Goal: Task Accomplishment & Management: Use online tool/utility

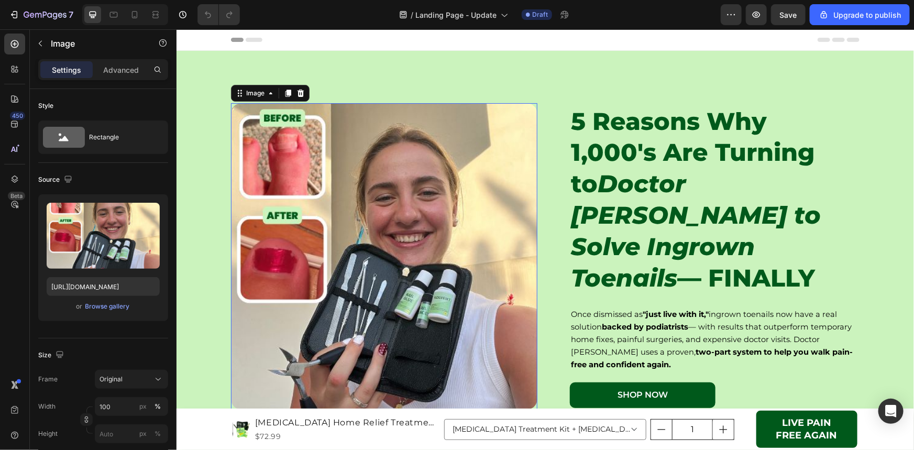
click at [528, 119] on img at bounding box center [383, 256] width 306 height 306
click at [544, 123] on div "5 Reasons Why 1,000's Are Turning to Doctor Ingrown to Solve Ingrown Toenails —…" at bounding box center [544, 256] width 628 height 306
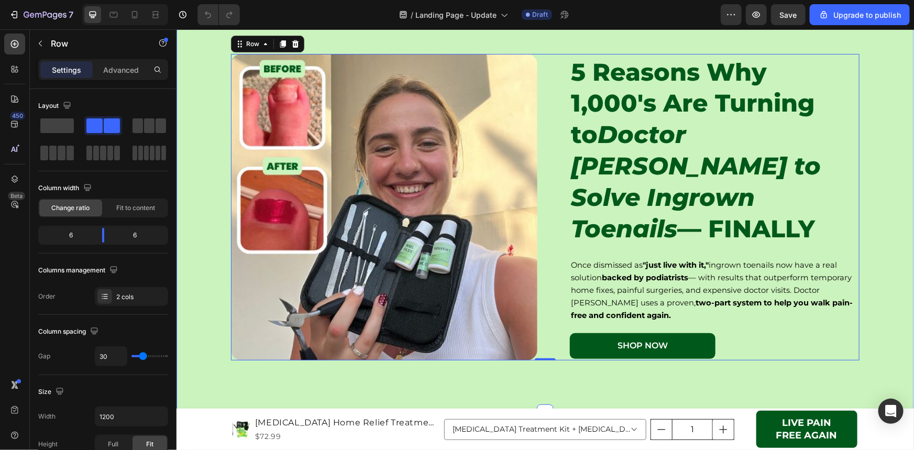
scroll to position [47, 0]
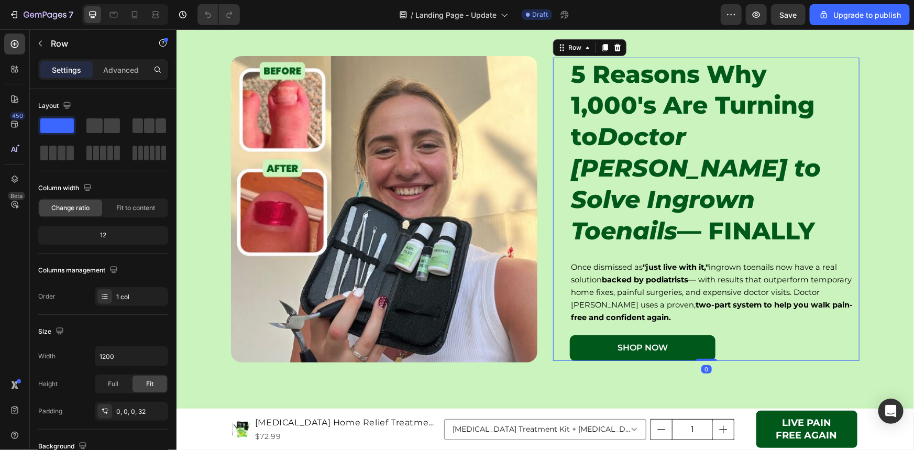
click at [559, 112] on div "5 Reasons Why 1,000's Are Turning to Doctor [PERSON_NAME] to Solve Ingrown Toen…" at bounding box center [705, 209] width 306 height 304
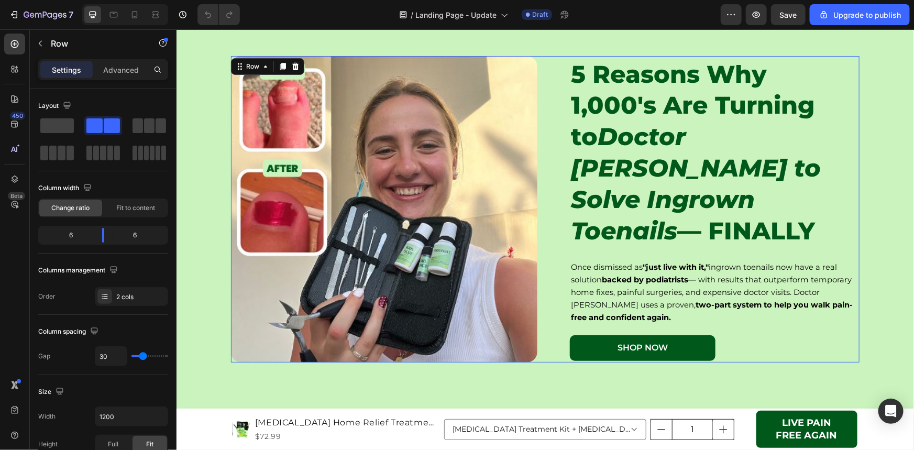
click at [539, 82] on div "5 Reasons Why 1,000's Are Turning to Doctor Ingrown to Solve Ingrown Toenails —…" at bounding box center [544, 208] width 628 height 306
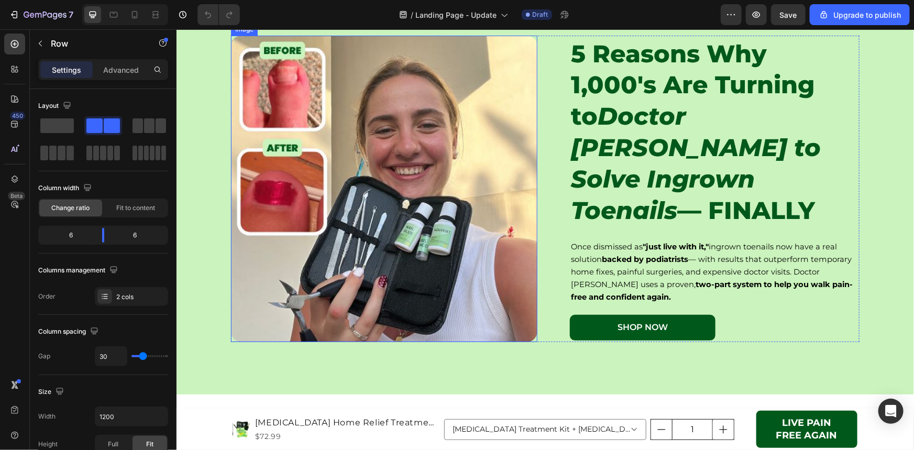
scroll to position [0, 0]
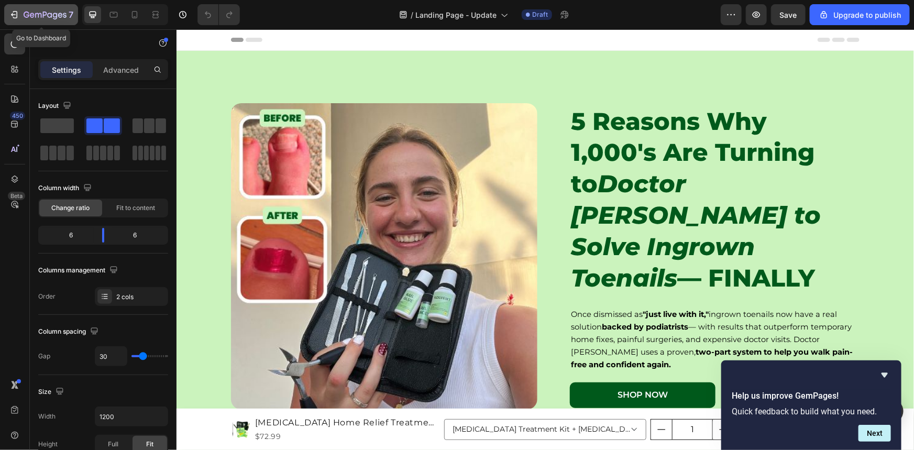
click at [13, 13] on icon "button" at bounding box center [14, 14] width 10 height 10
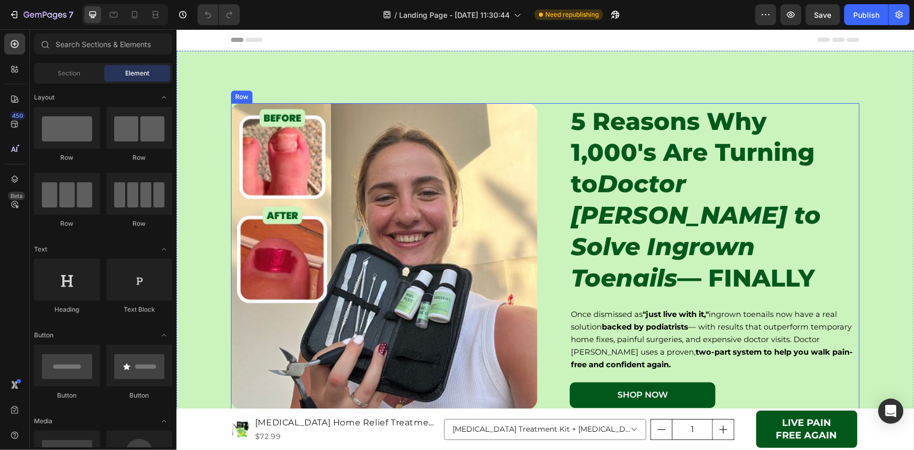
click at [552, 111] on div "5 Reasons Why 1,000's Are Turning to Doctor [PERSON_NAME] to Solve Ingrown Toen…" at bounding box center [705, 256] width 306 height 306
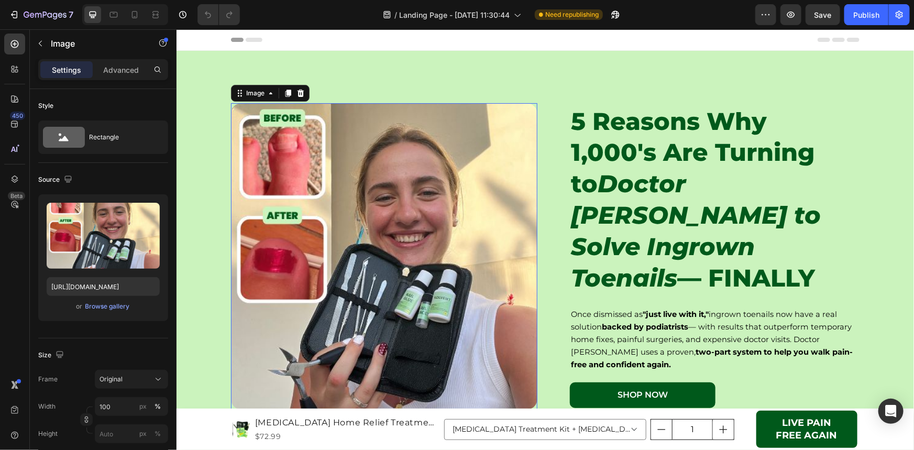
click at [502, 149] on img at bounding box center [383, 256] width 306 height 306
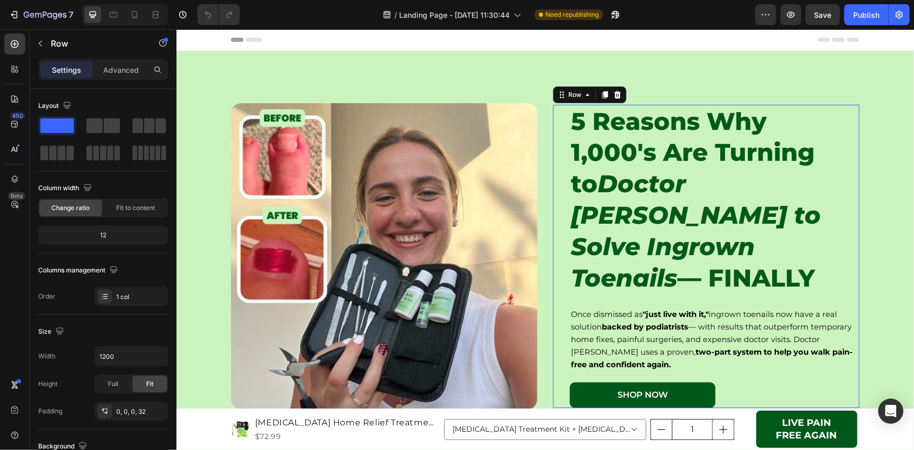
click at [552, 151] on div "5 Reasons Why 1,000's Are Turning to Doctor [PERSON_NAME] to Solve Ingrown Toen…" at bounding box center [705, 256] width 306 height 304
click at [12, 44] on icon at bounding box center [14, 44] width 10 height 10
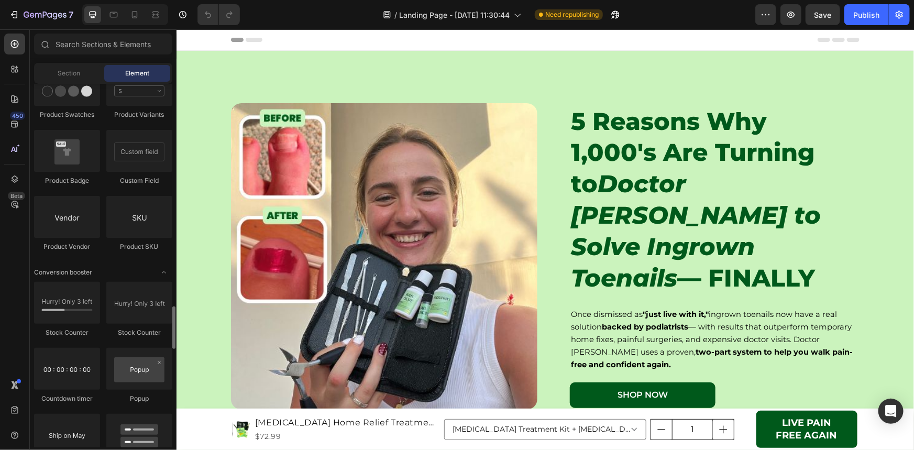
scroll to position [1999, 0]
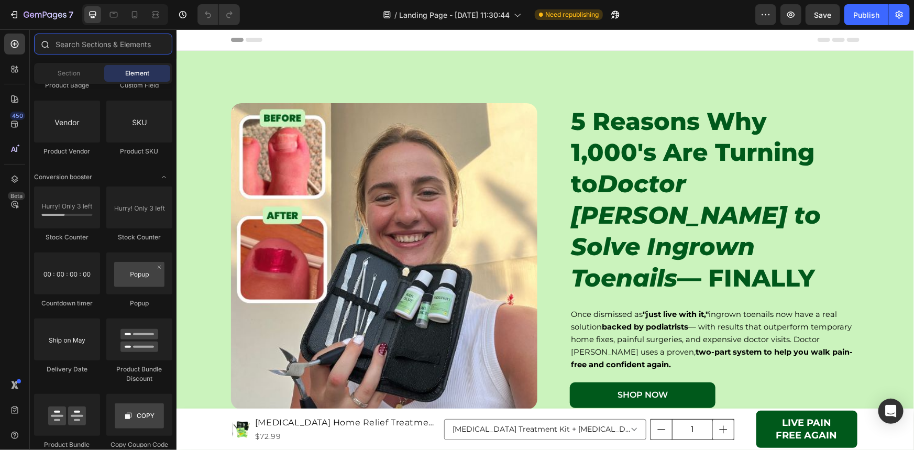
click at [99, 41] on input "text" at bounding box center [103, 44] width 138 height 21
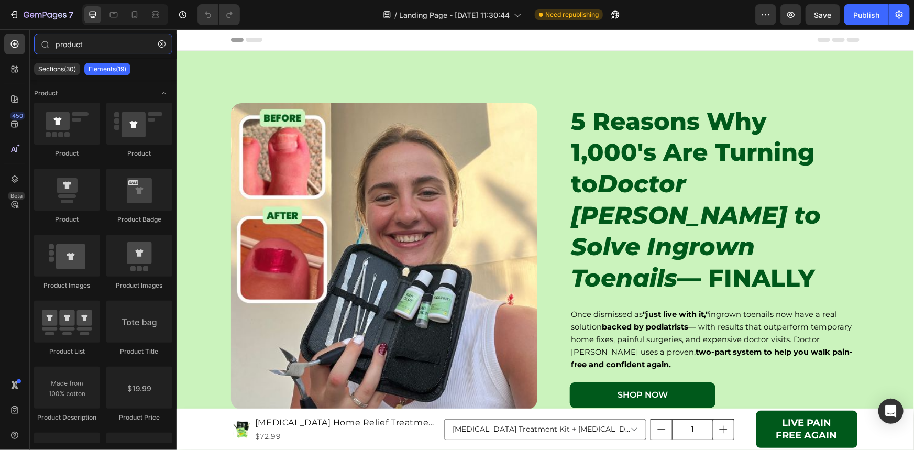
type input "product"
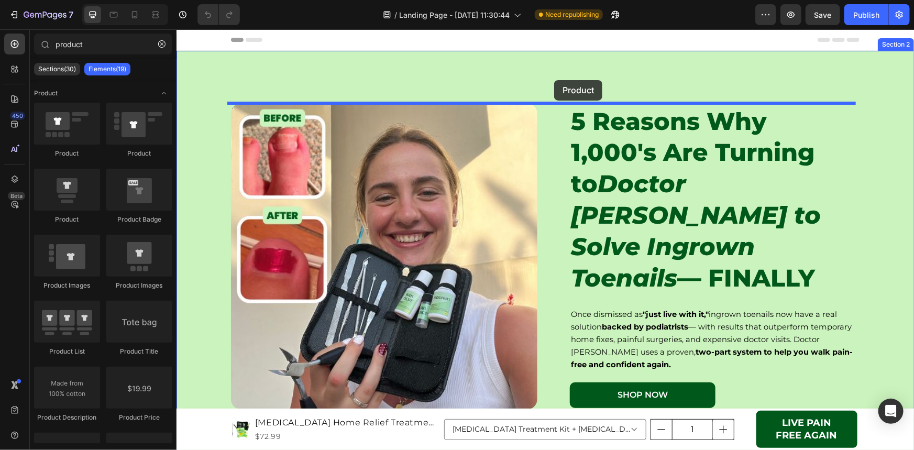
drag, startPoint x: 233, startPoint y: 151, endPoint x: 553, endPoint y: 80, distance: 327.8
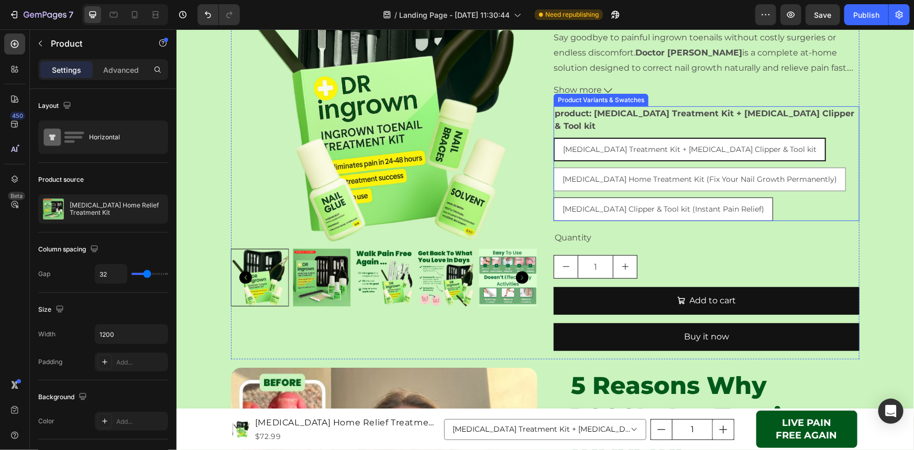
scroll to position [142, 0]
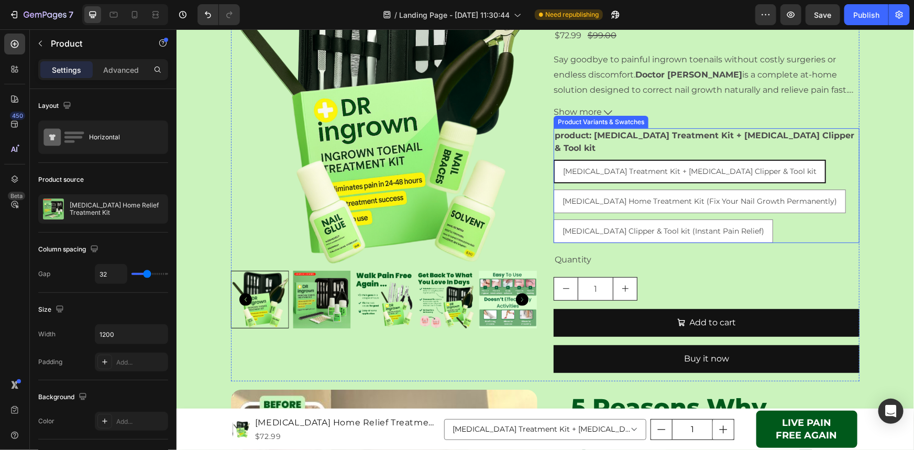
click at [775, 212] on div "[MEDICAL_DATA] Treatment Kit + [MEDICAL_DATA] Clipper & Tool kit [MEDICAL_DATA]…" at bounding box center [706, 200] width 306 height 83
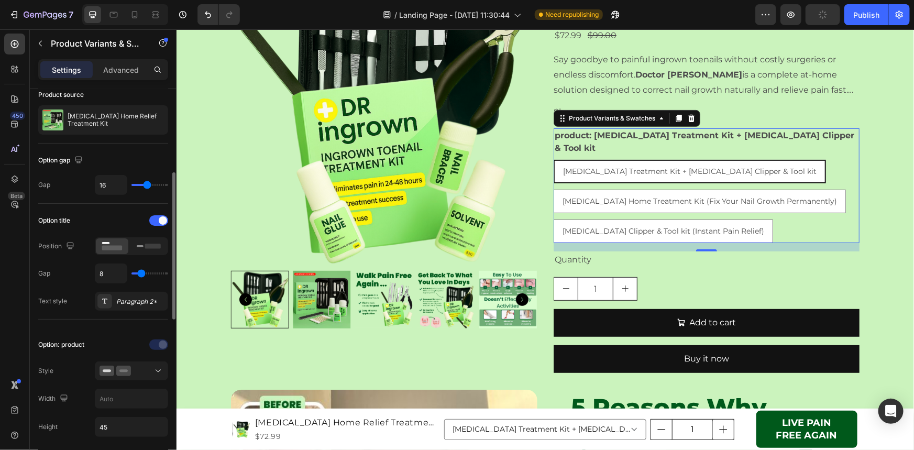
scroll to position [95, 0]
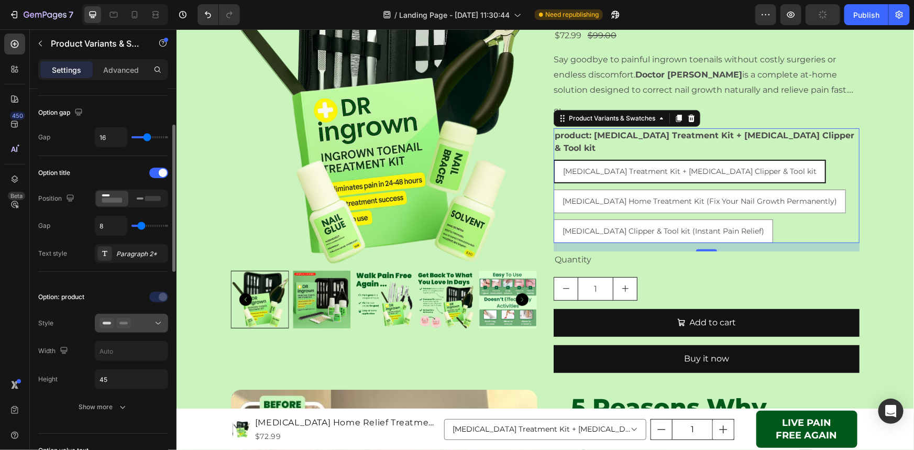
click at [149, 325] on div at bounding box center [131, 323] width 64 height 10
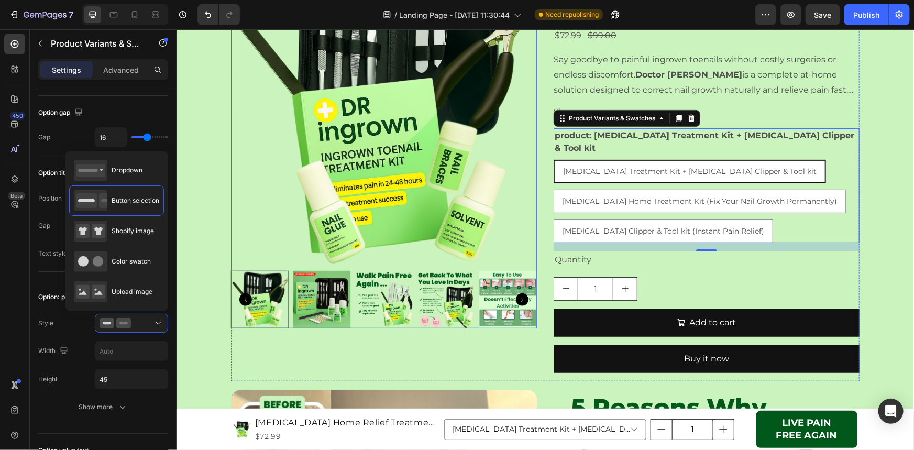
scroll to position [190, 0]
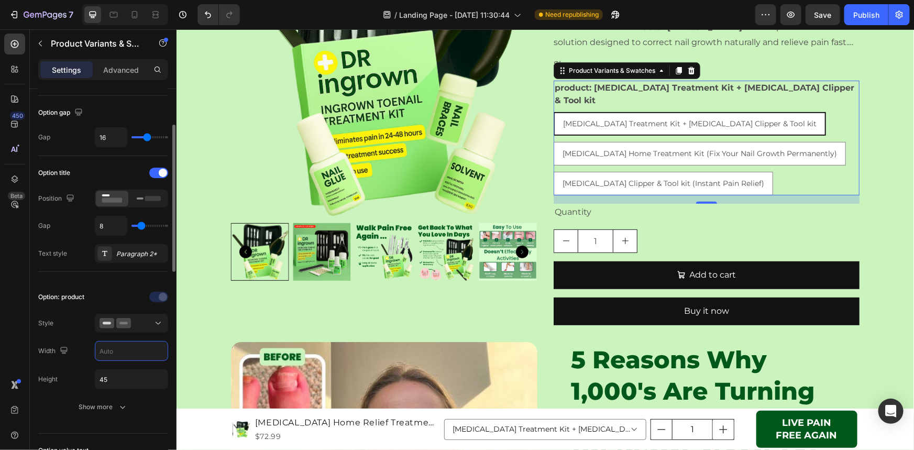
click at [125, 349] on input "text" at bounding box center [131, 350] width 72 height 19
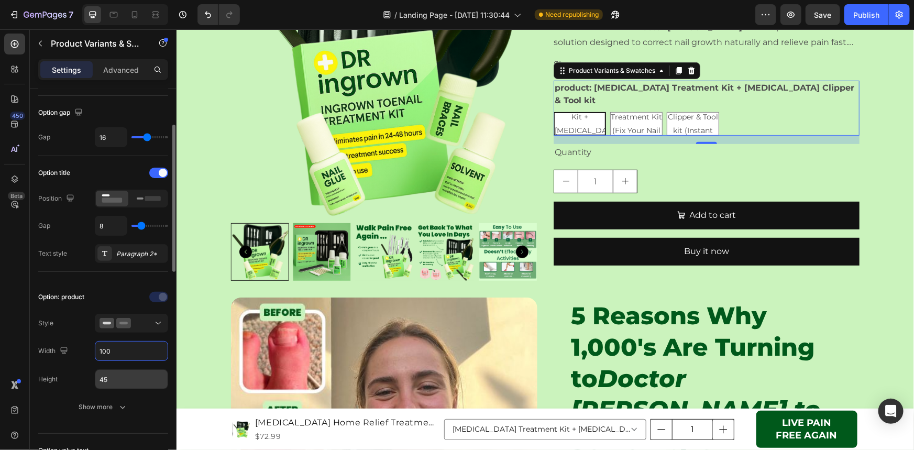
type input "100"
click at [130, 378] on input "45" at bounding box center [131, 379] width 72 height 19
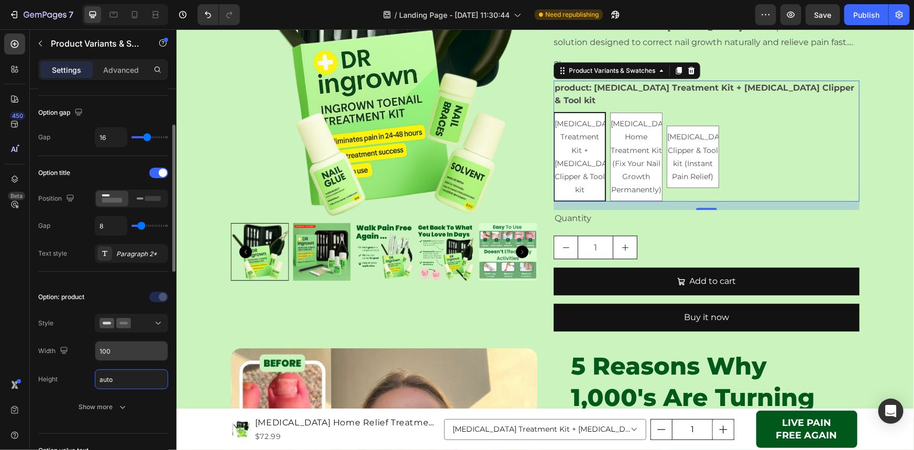
type input "Auto"
click at [129, 348] on input "100" at bounding box center [131, 350] width 72 height 19
click at [104, 351] on input "100" at bounding box center [131, 350] width 72 height 19
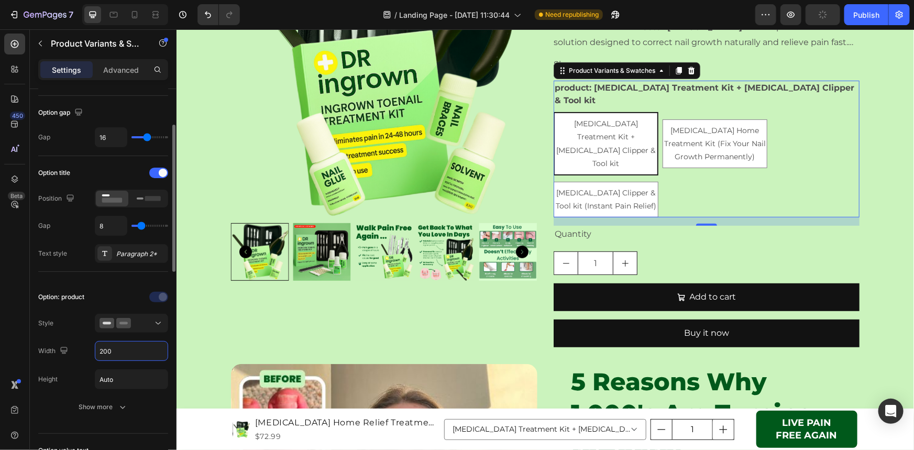
drag, startPoint x: 111, startPoint y: 348, endPoint x: 97, endPoint y: 351, distance: 13.9
click at [97, 351] on input "200" at bounding box center [131, 350] width 72 height 19
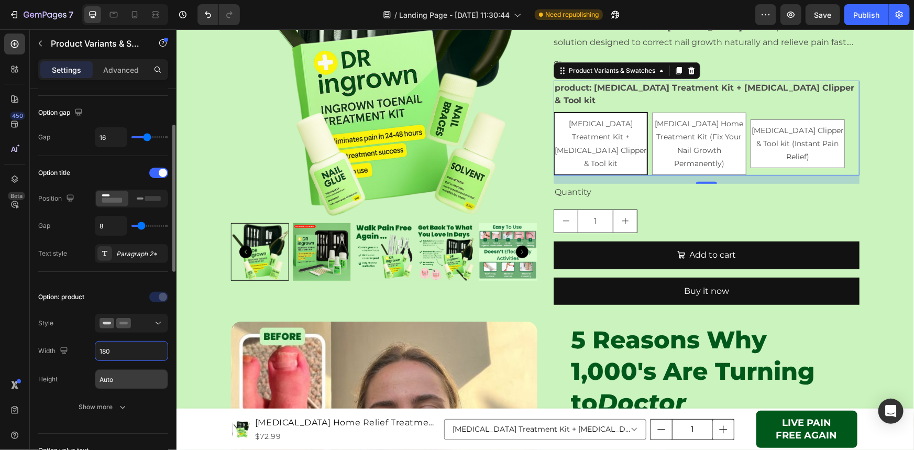
type input "180"
click at [125, 379] on input "Auto" at bounding box center [131, 379] width 72 height 19
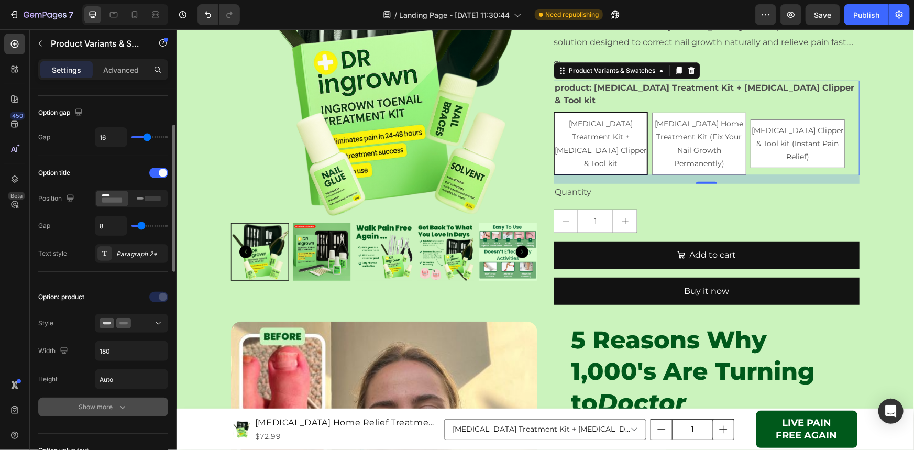
click at [108, 408] on div "Show more" at bounding box center [103, 407] width 49 height 10
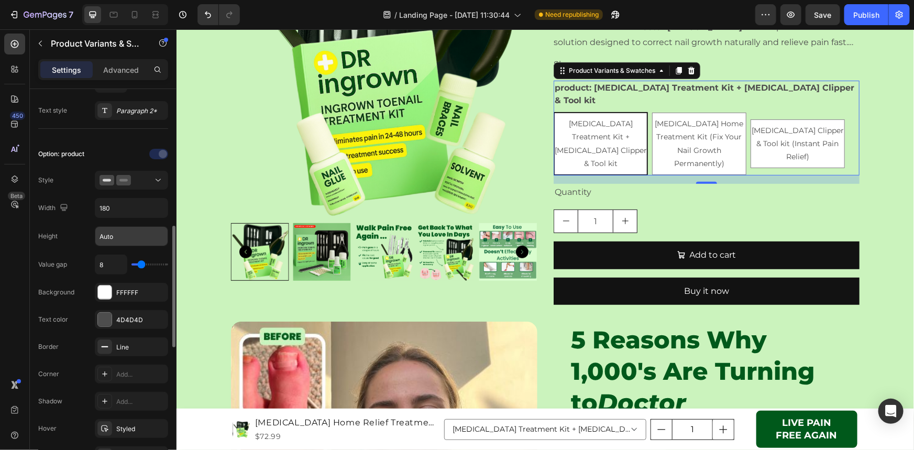
scroll to position [285, 0]
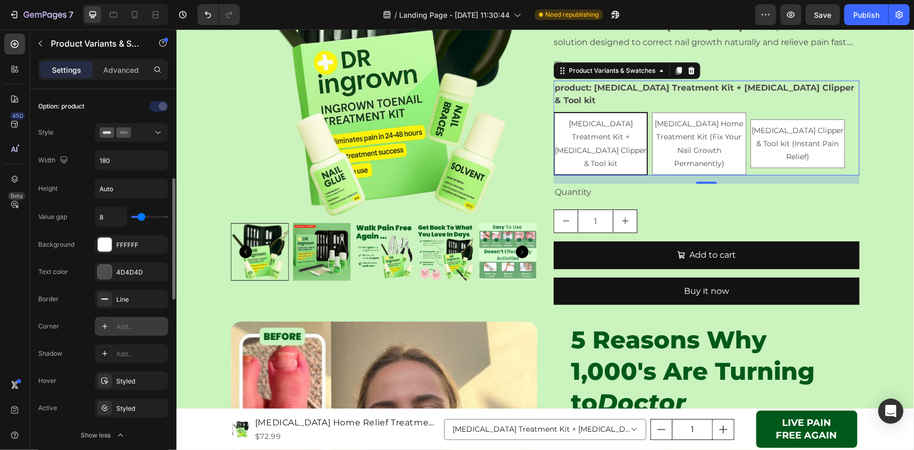
click at [132, 329] on div "Add..." at bounding box center [140, 326] width 49 height 9
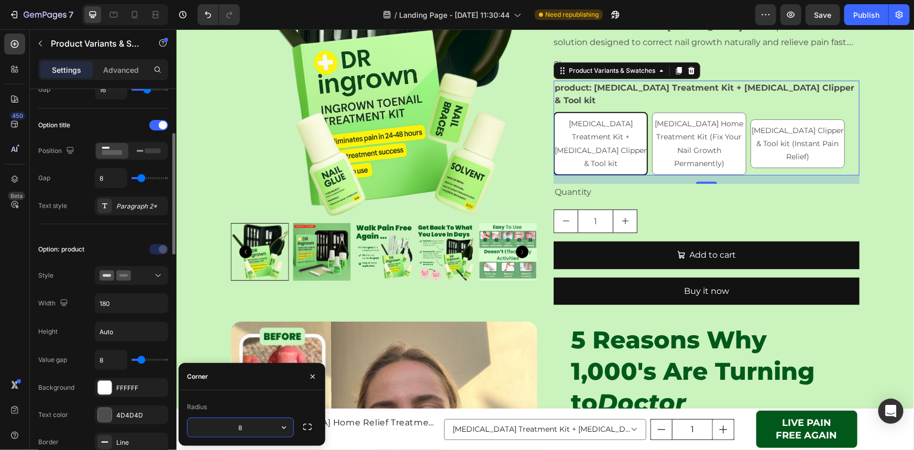
scroll to position [95, 0]
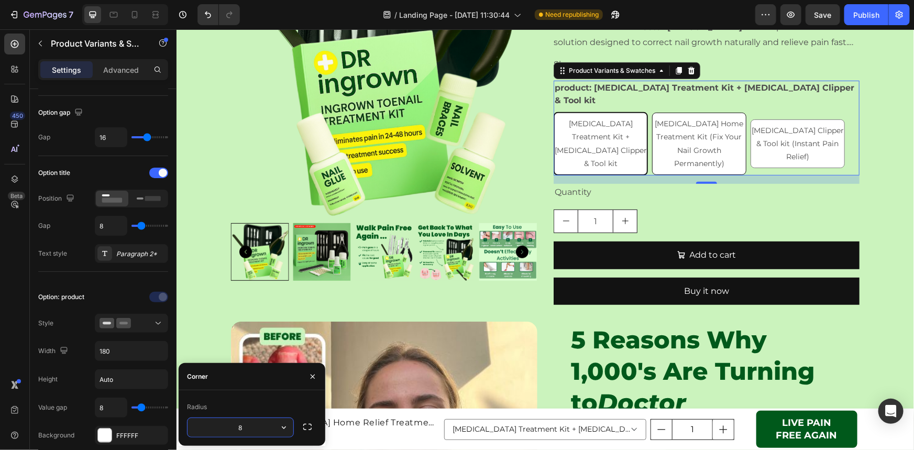
click at [706, 126] on span "[MEDICAL_DATA] Home Treatment Kit (Fix Your Nail Growth Permanently)" at bounding box center [698, 142] width 88 height 49
click at [651, 112] on input "[MEDICAL_DATA] Home Treatment Kit (Fix Your Nail Growth Permanently) [MEDICAL_D…" at bounding box center [651, 112] width 1 height 1
radio input "true"
select select "585776142355661343"
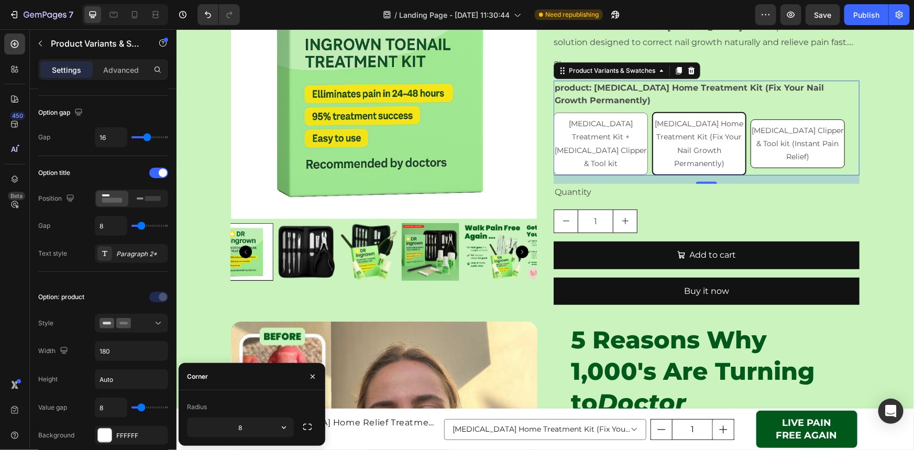
click at [771, 138] on div "[MEDICAL_DATA] Clipper & Tool kit (Instant Pain Relief)" at bounding box center [796, 143] width 93 height 48
click at [750, 119] on input "[MEDICAL_DATA] Clipper & Tool kit (Instant Pain Relief) [MEDICAL_DATA] Clipper …" at bounding box center [749, 118] width 1 height 1
radio input "true"
select select "585776142355530271"
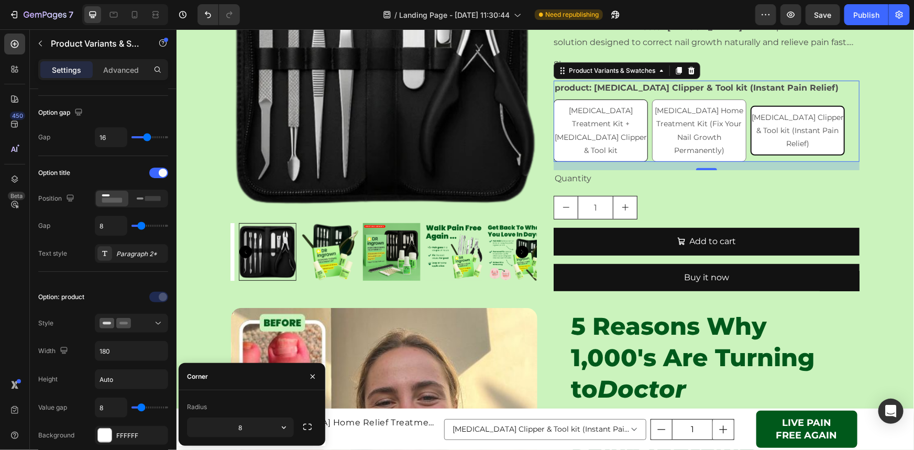
click at [594, 133] on span "[MEDICAL_DATA] Treatment Kit + [MEDICAL_DATA] Clipper & Tool kit" at bounding box center [600, 129] width 92 height 49
click at [553, 99] on input "[MEDICAL_DATA] Treatment Kit + [MEDICAL_DATA] Clipper & Tool kit [MEDICAL_DATA]…" at bounding box center [552, 98] width 1 height 1
radio input "true"
select select "585776142355595807"
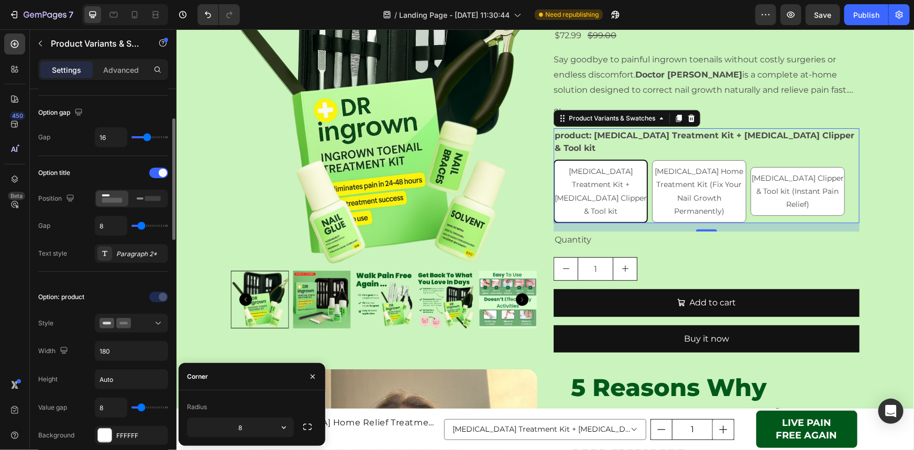
scroll to position [142, 0]
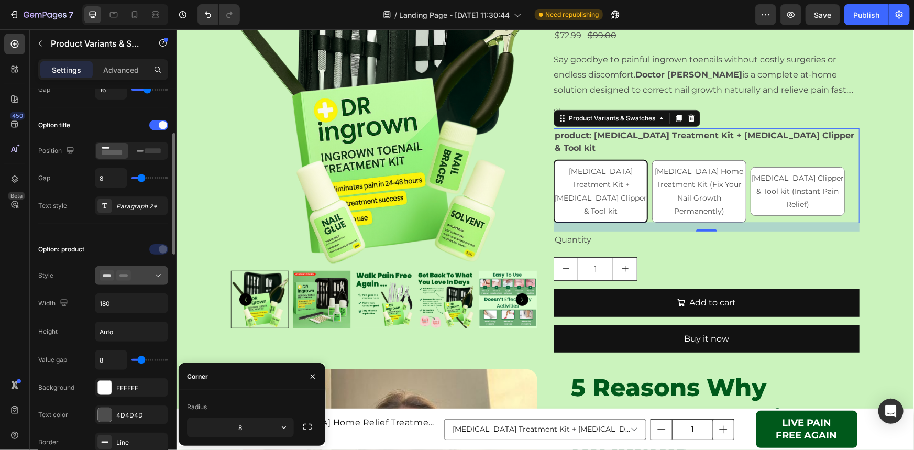
click at [128, 281] on button at bounding box center [131, 275] width 73 height 19
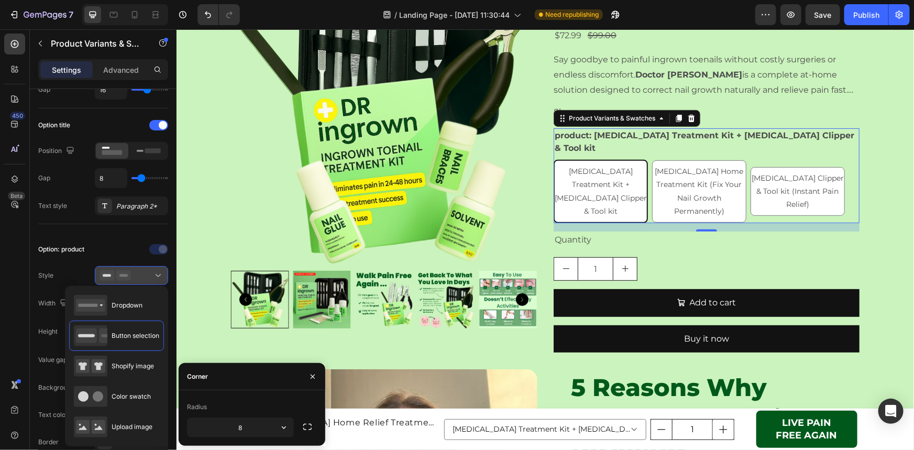
scroll to position [190, 0]
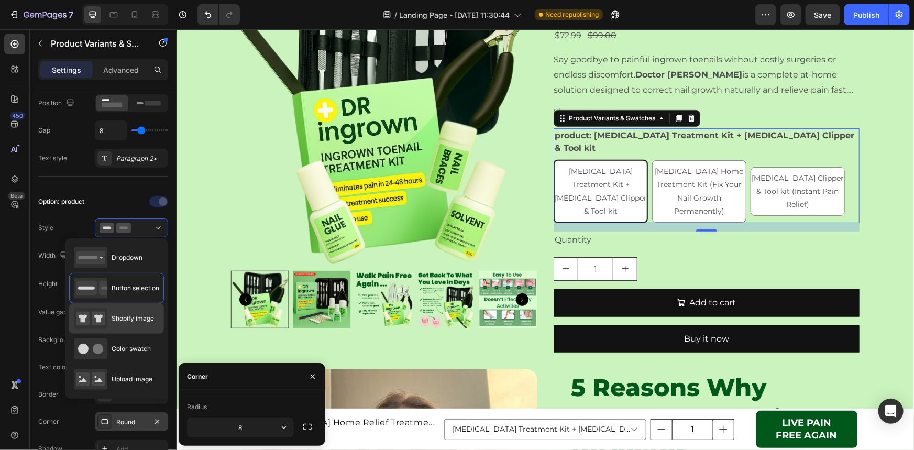
click at [134, 319] on span "Shopify image" at bounding box center [133, 318] width 42 height 9
type input "64"
type input "0"
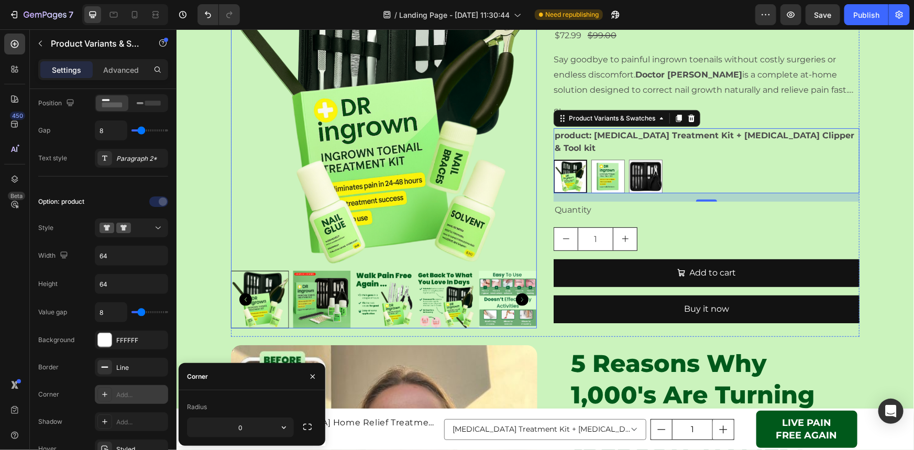
click at [342, 249] on img at bounding box center [383, 113] width 306 height 306
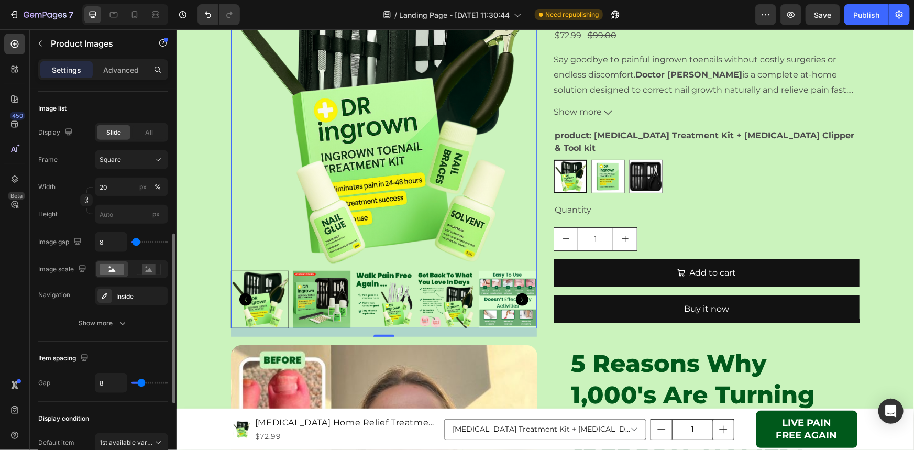
scroll to position [381, 0]
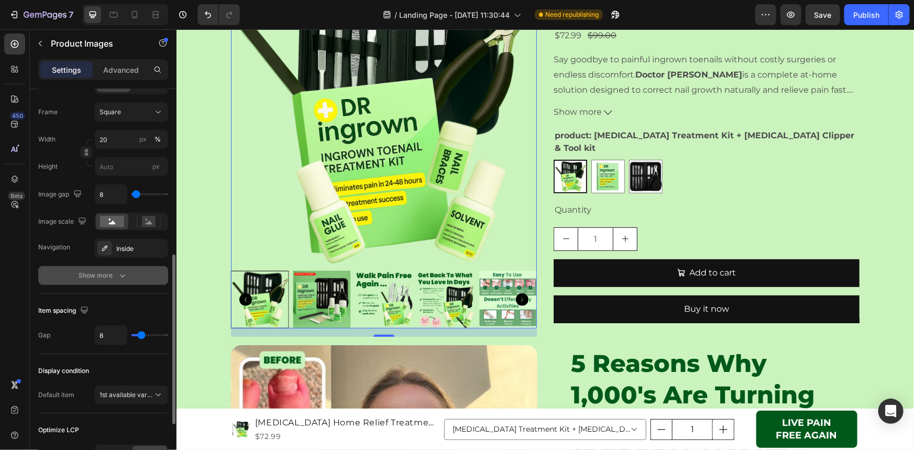
click at [110, 281] on button "Show more" at bounding box center [103, 275] width 130 height 19
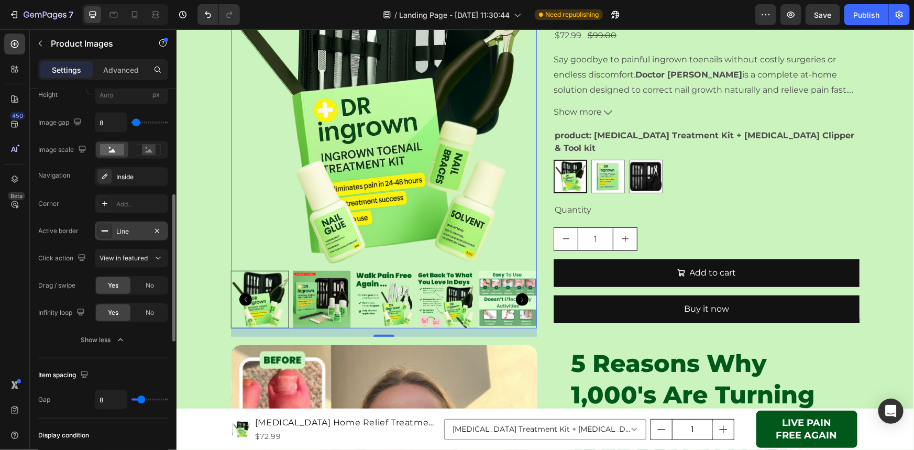
scroll to position [405, 0]
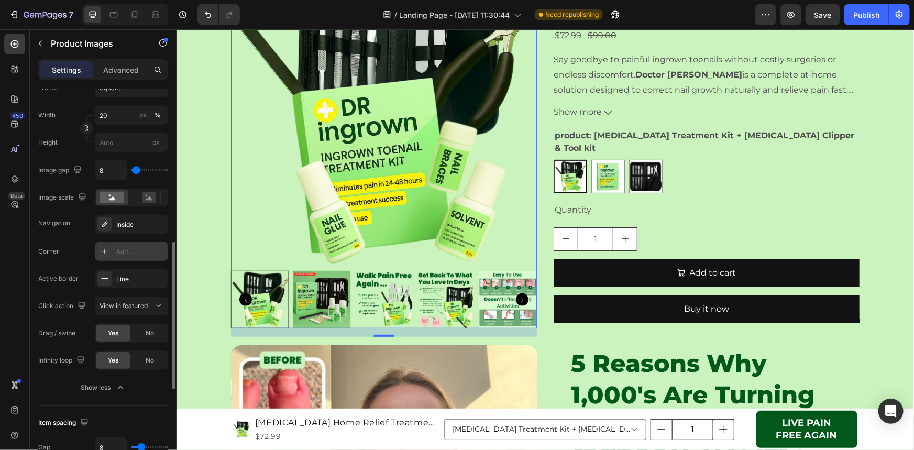
click at [128, 257] on div "Add..." at bounding box center [131, 251] width 73 height 19
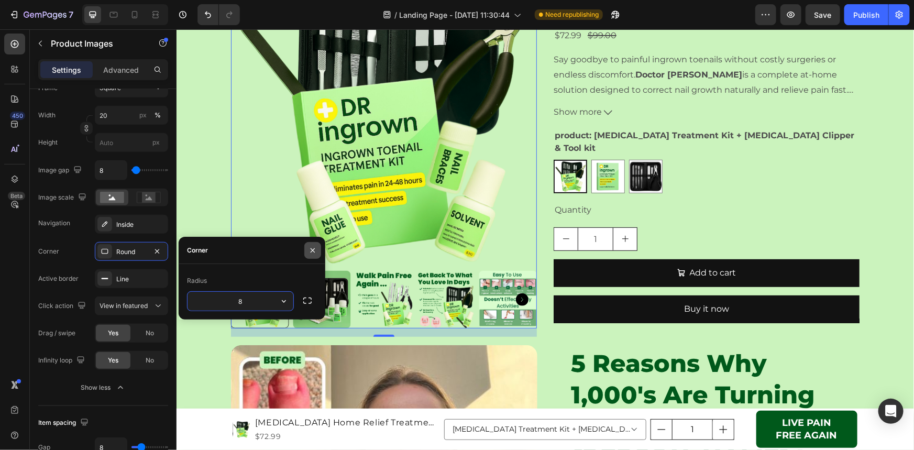
click at [309, 250] on icon "button" at bounding box center [312, 250] width 8 height 8
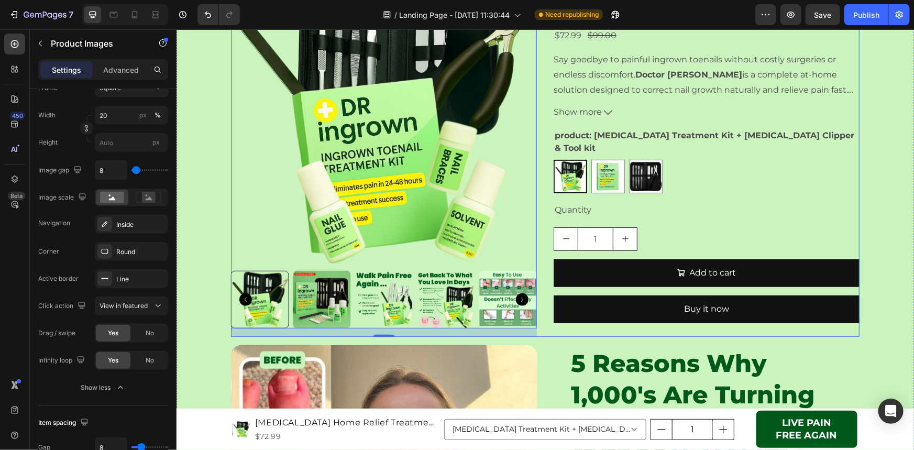
click at [553, 331] on div "[MEDICAL_DATA] Home Relief Treatment Kit Product Title $72.99 Product Price Pro…" at bounding box center [706, 148] width 306 height 376
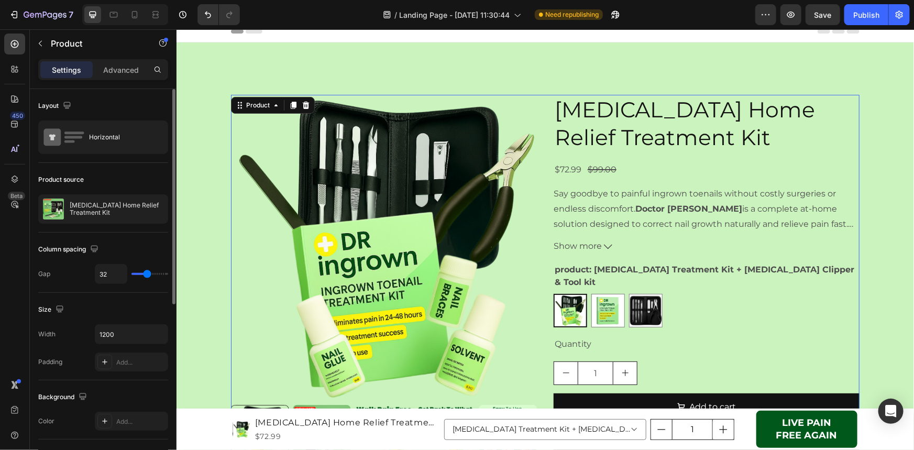
scroll to position [0, 0]
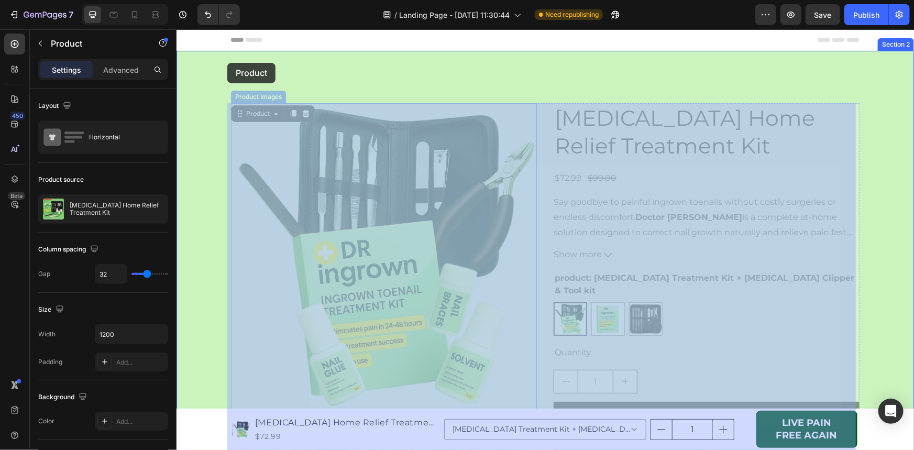
drag, startPoint x: 236, startPoint y: 115, endPoint x: 227, endPoint y: 62, distance: 53.1
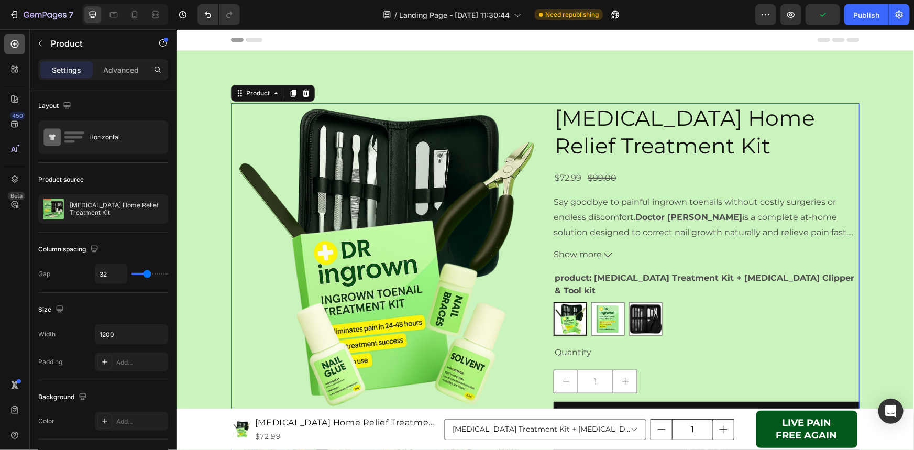
click at [15, 42] on icon at bounding box center [14, 44] width 10 height 10
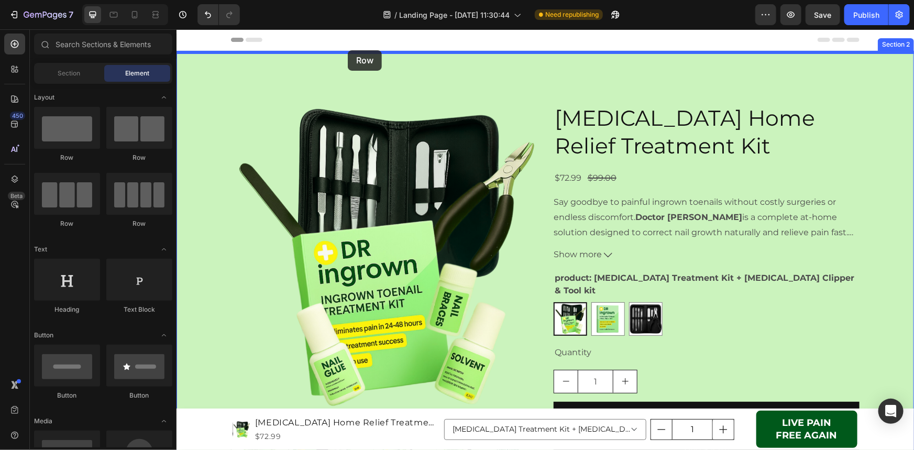
drag, startPoint x: 248, startPoint y: 157, endPoint x: 337, endPoint y: 52, distance: 137.4
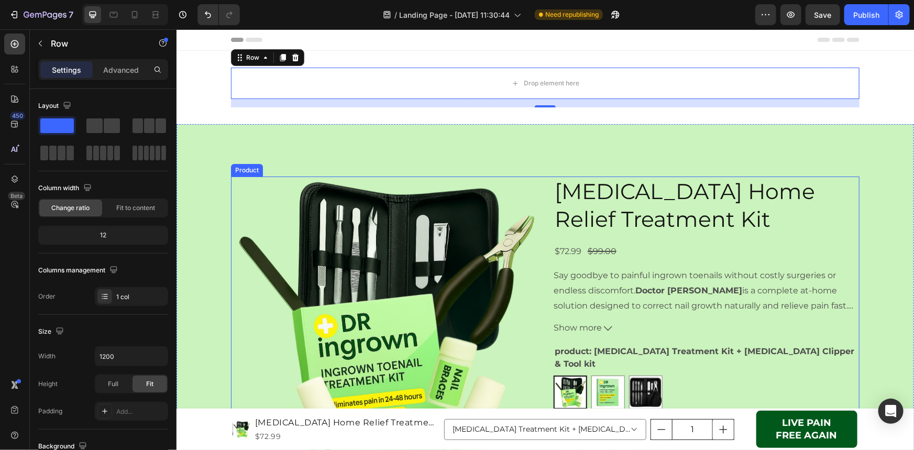
click at [538, 215] on div "Product Images [MEDICAL_DATA] Home Relief Treatment Kit Product Title $72.99 Pr…" at bounding box center [544, 364] width 628 height 376
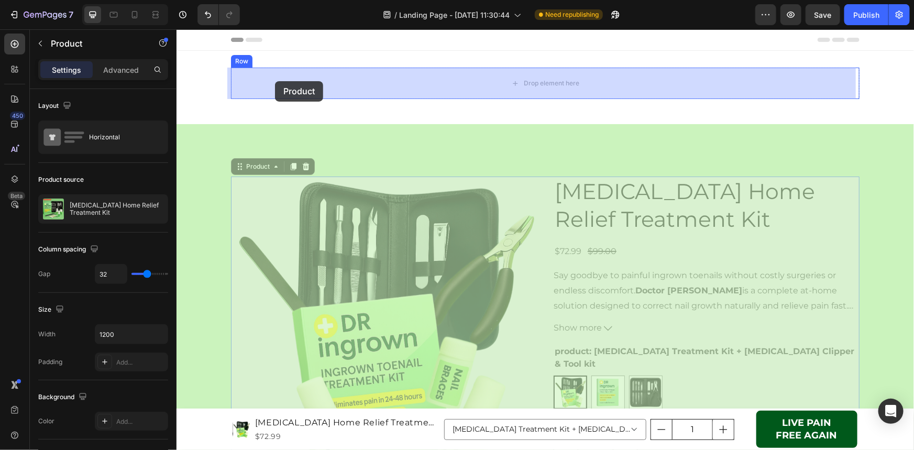
drag, startPoint x: 235, startPoint y: 166, endPoint x: 274, endPoint y: 81, distance: 94.4
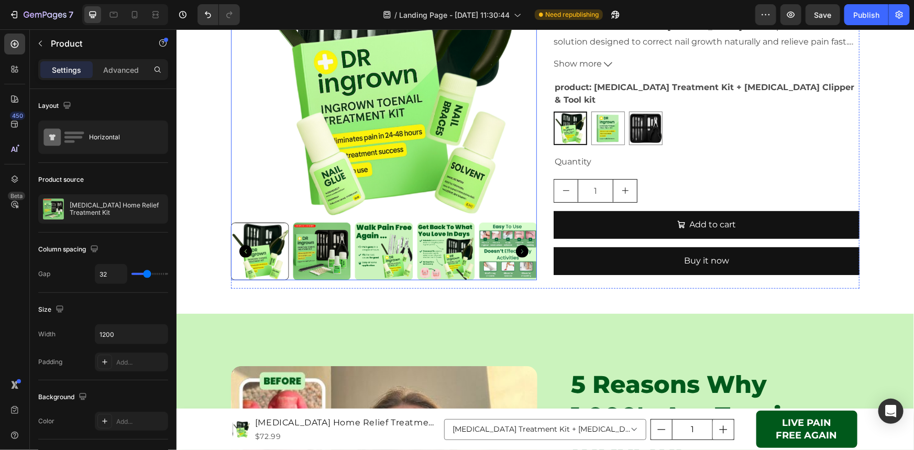
scroll to position [190, 0]
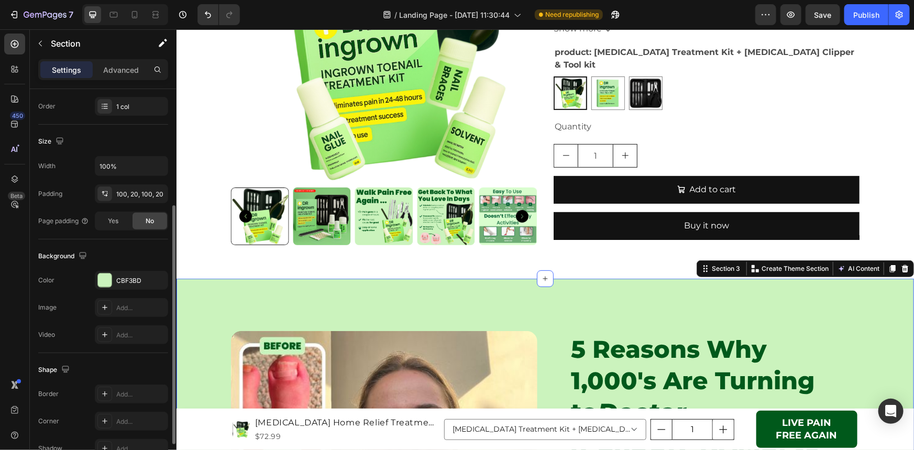
scroll to position [238, 0]
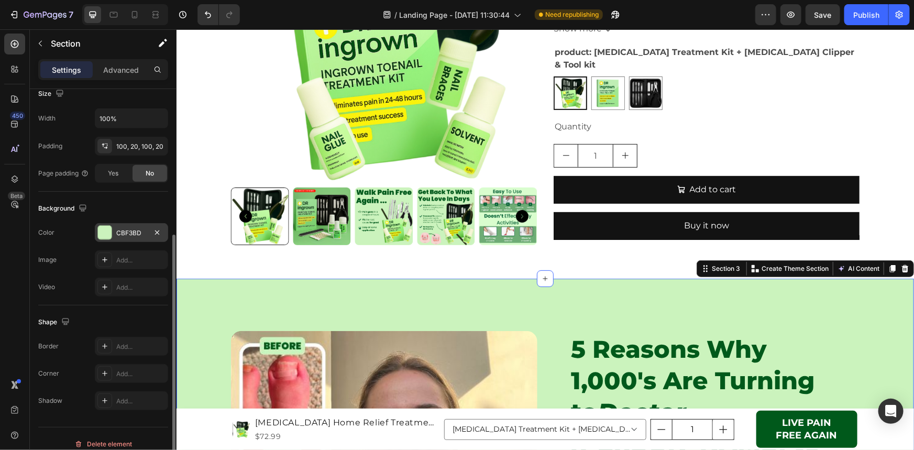
click at [105, 233] on div at bounding box center [105, 233] width 14 height 14
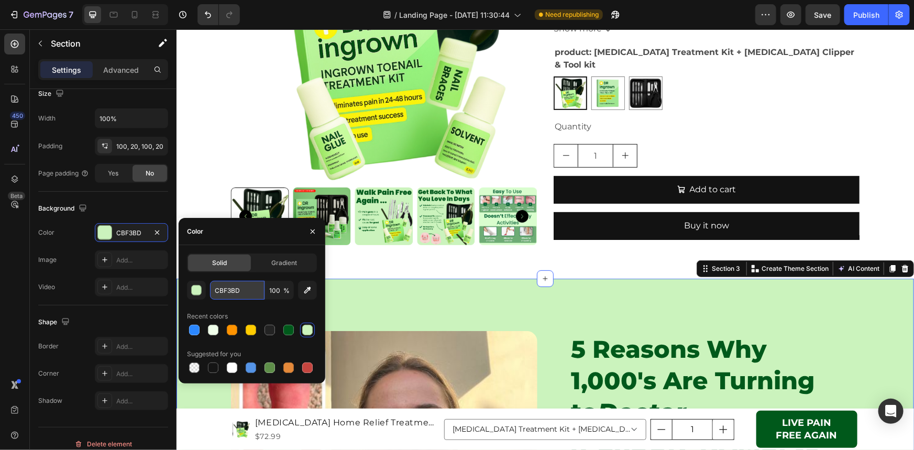
click at [242, 294] on input "CBF3BD" at bounding box center [237, 290] width 54 height 19
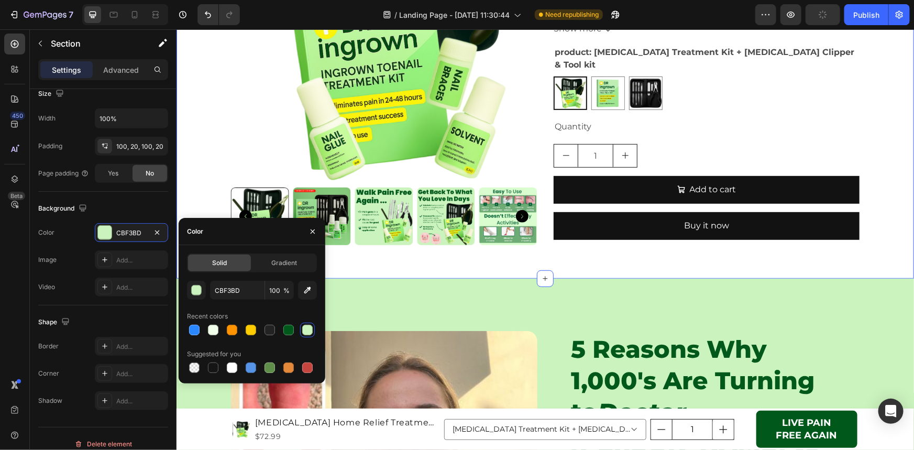
scroll to position [237, 0]
click at [208, 166] on div "Product Images [MEDICAL_DATA] Home Relief Treatment Kit Product Title $72.99 Pr…" at bounding box center [544, 69] width 737 height 384
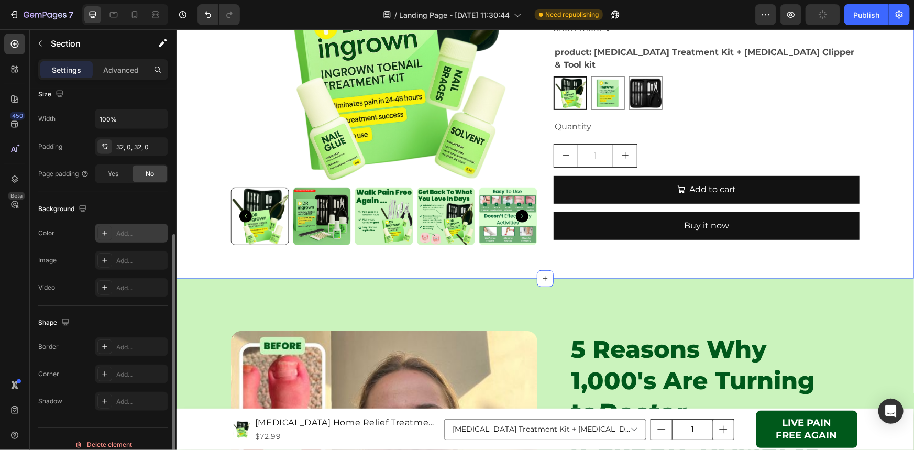
click at [129, 235] on div "Add..." at bounding box center [140, 233] width 49 height 9
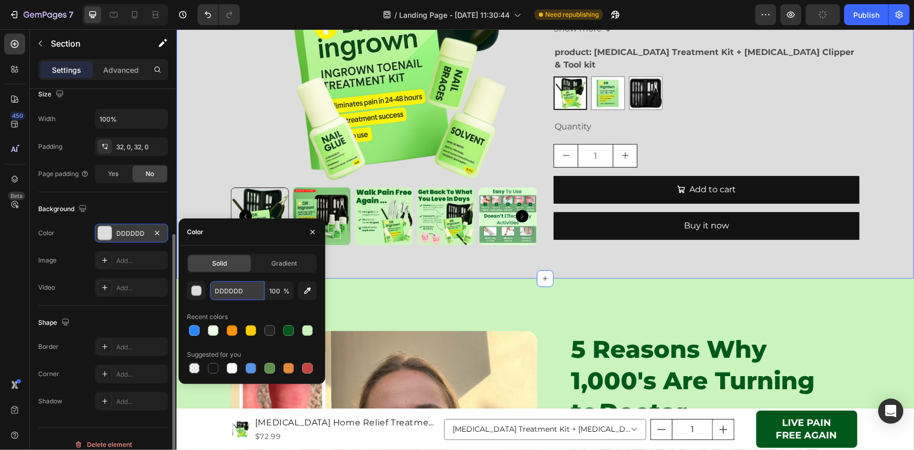
click at [249, 288] on input "DDDDDD" at bounding box center [237, 290] width 54 height 19
paste input "CBF3B"
type input "CBF3BD"
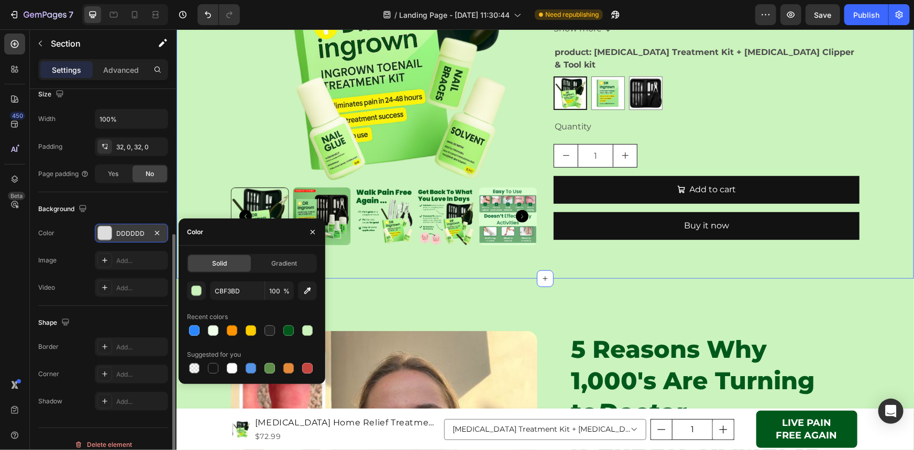
click at [215, 165] on div "Product Images [MEDICAL_DATA] Home Relief Treatment Kit Product Title $72.99 Pr…" at bounding box center [544, 69] width 737 height 384
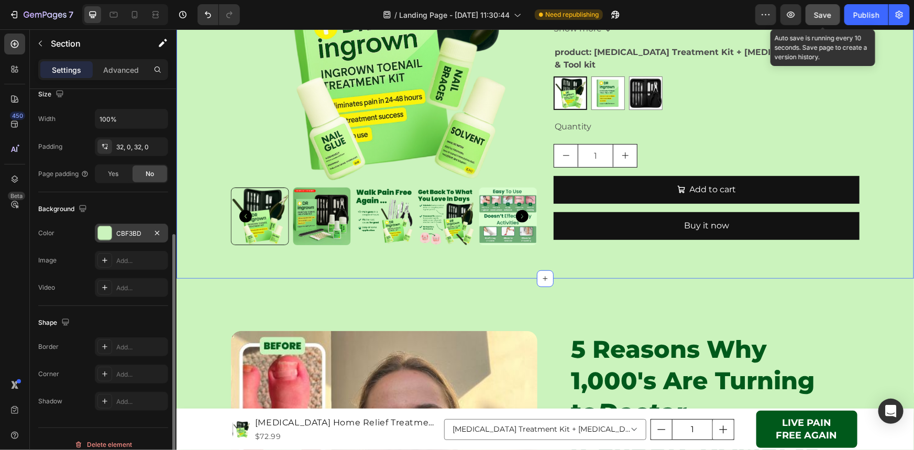
click at [826, 17] on span "Save" at bounding box center [822, 14] width 17 height 9
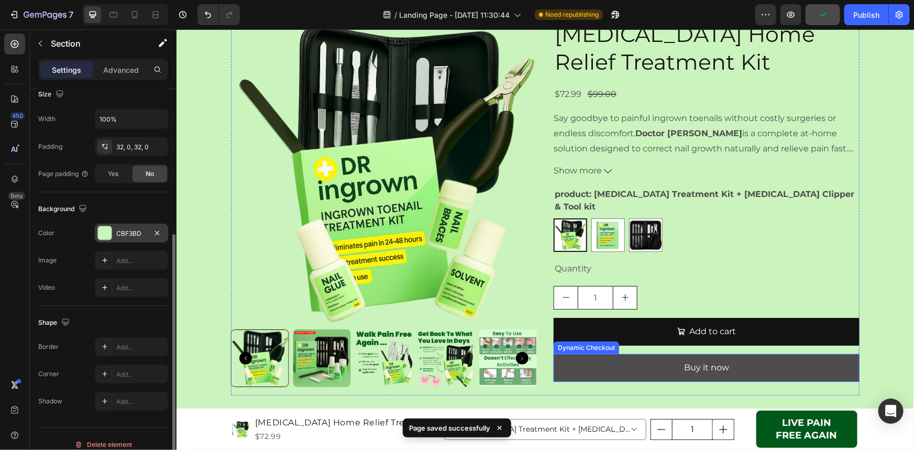
scroll to position [47, 0]
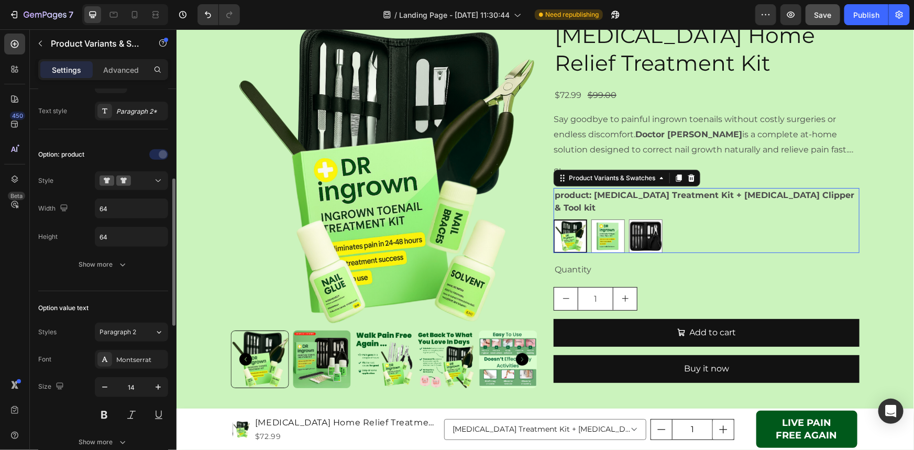
click at [585, 237] on div "[MEDICAL_DATA] Treatment Kit + [MEDICAL_DATA] Clipper & Tool kit [MEDICAL_DATA]…" at bounding box center [706, 236] width 306 height 34
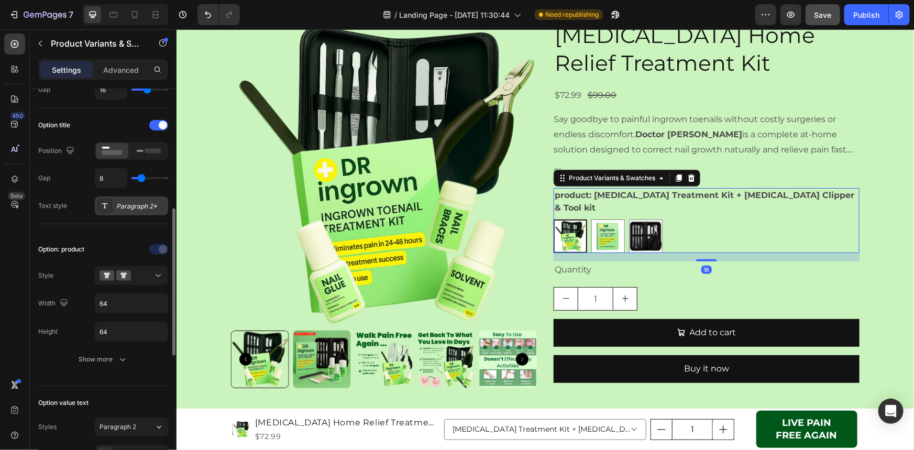
scroll to position [190, 0]
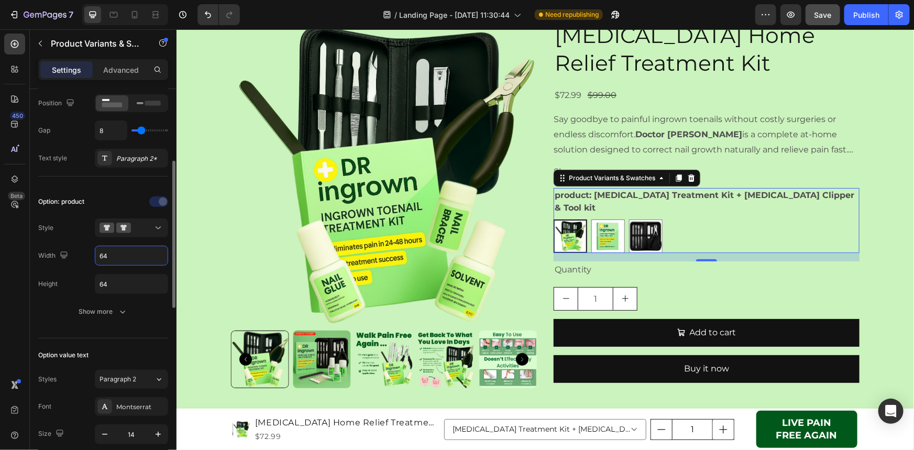
click at [128, 248] on input "64" at bounding box center [131, 255] width 72 height 19
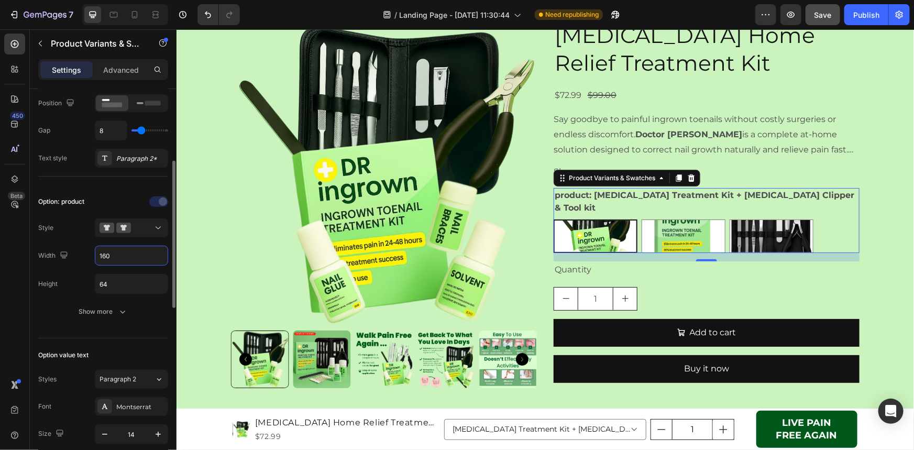
type input "64"
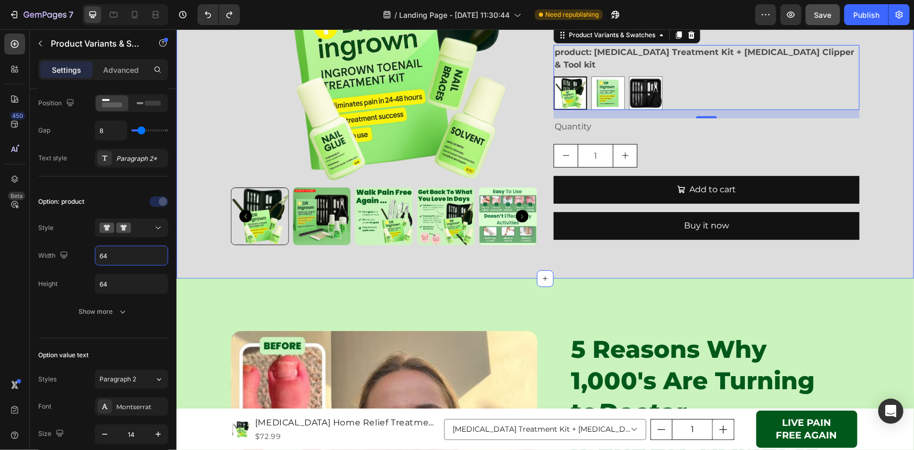
click at [433, 263] on div "Product Images [MEDICAL_DATA] Home Relief Treatment Kit Product Title $72.99 Pr…" at bounding box center [544, 69] width 737 height 418
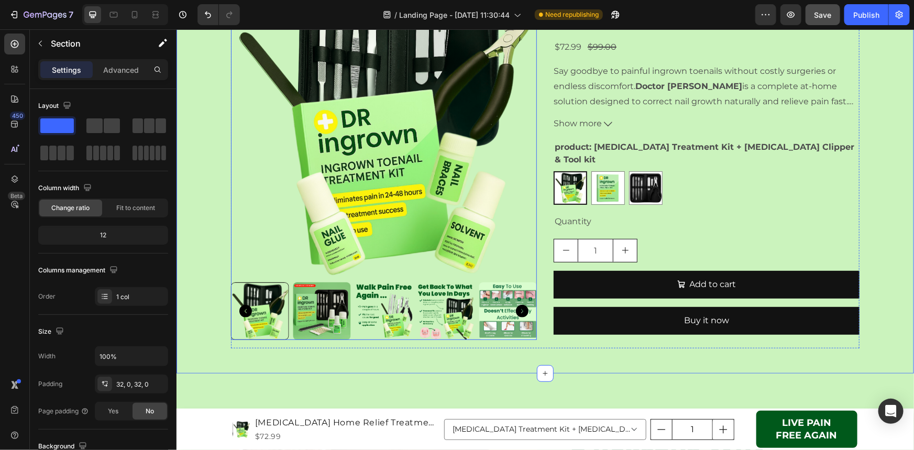
scroll to position [95, 0]
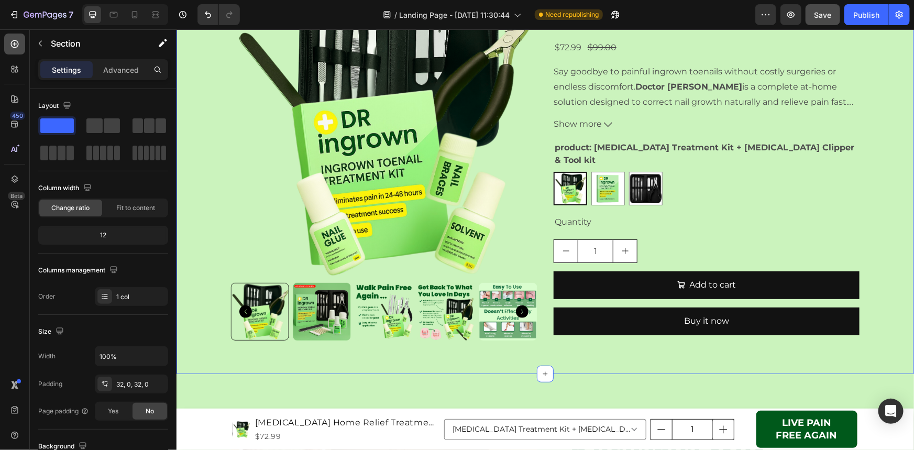
click at [15, 46] on icon at bounding box center [15, 44] width 4 height 4
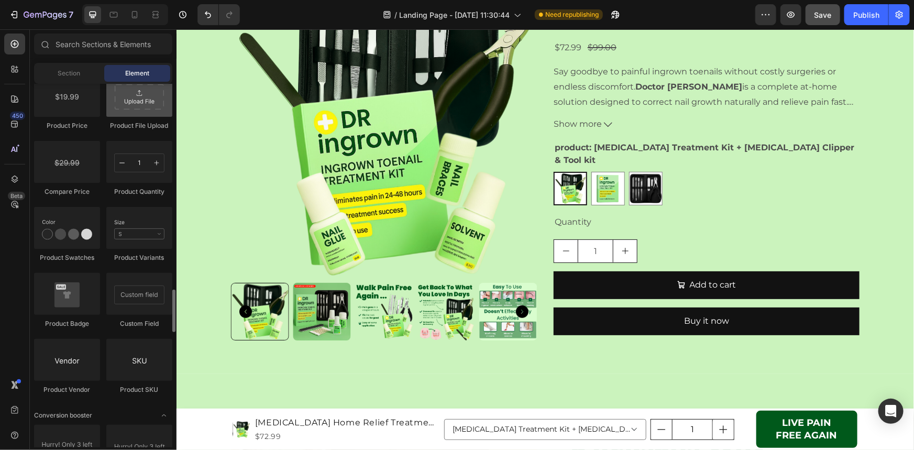
scroll to position [1665, 0]
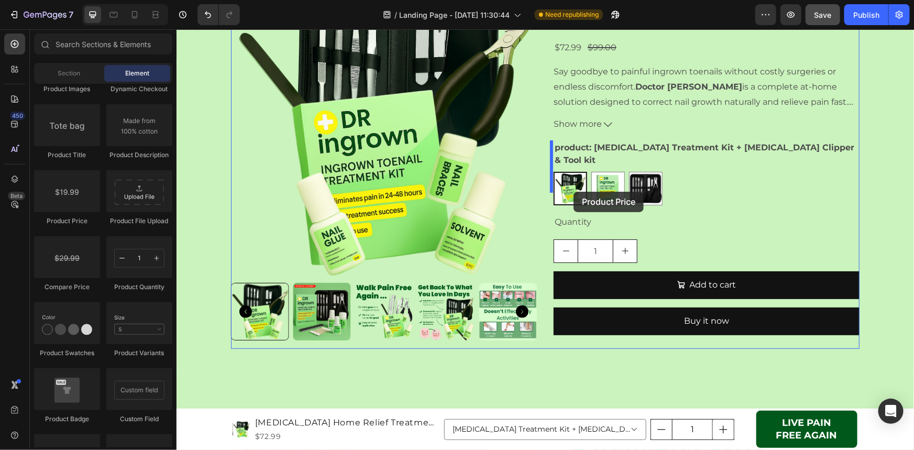
drag, startPoint x: 239, startPoint y: 223, endPoint x: 573, endPoint y: 191, distance: 335.0
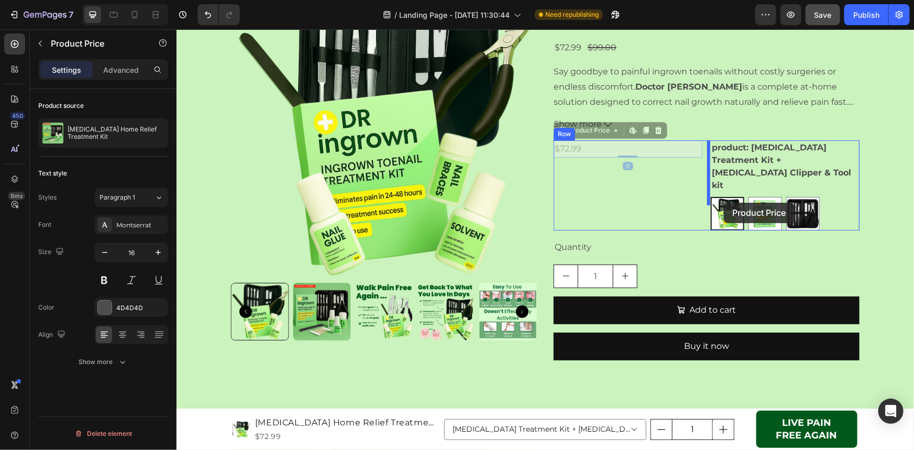
drag, startPoint x: 569, startPoint y: 133, endPoint x: 723, endPoint y: 202, distance: 168.7
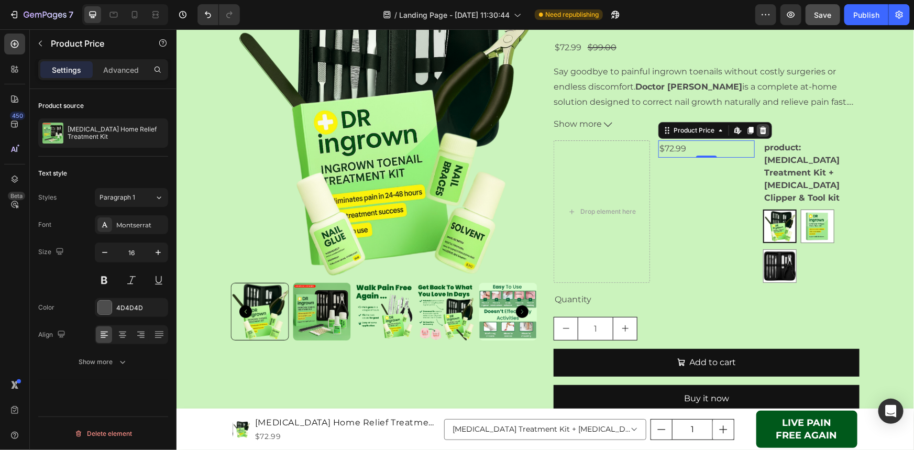
click at [761, 133] on div at bounding box center [762, 130] width 13 height 13
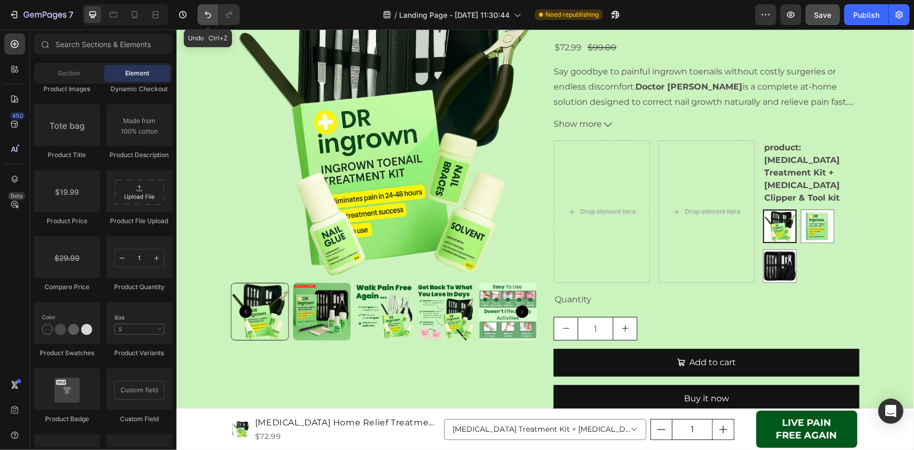
click at [212, 17] on icon "Undo/Redo" at bounding box center [208, 14] width 10 height 10
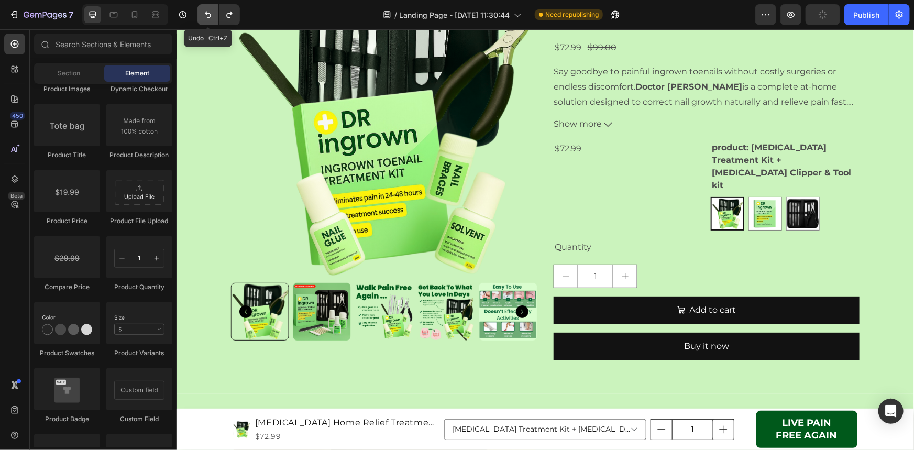
click at [212, 17] on icon "Undo/Redo" at bounding box center [208, 14] width 10 height 10
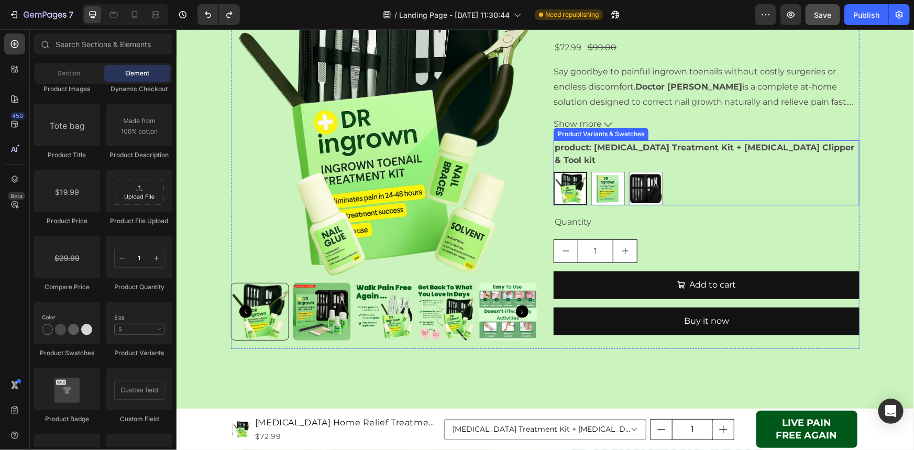
click at [571, 184] on img at bounding box center [569, 187] width 31 height 31
click at [553, 171] on input "[MEDICAL_DATA] Treatment Kit + [MEDICAL_DATA] Clipper & Tool kit [MEDICAL_DATA]…" at bounding box center [552, 171] width 1 height 1
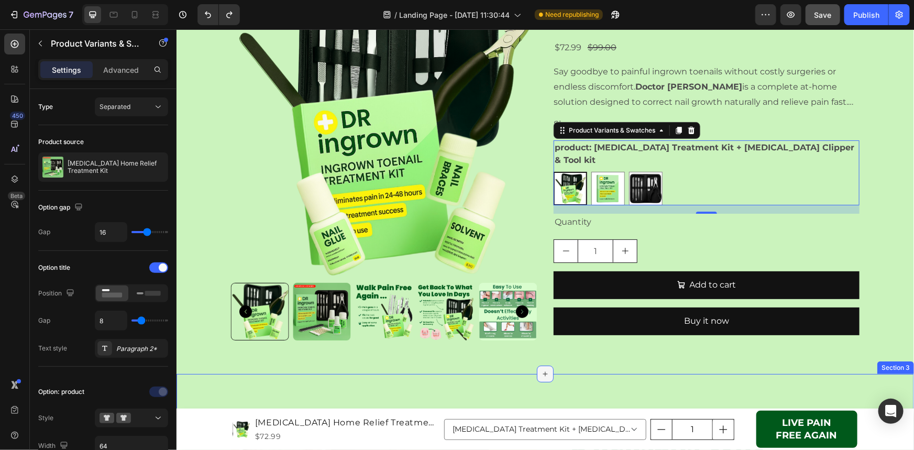
click at [538, 377] on div at bounding box center [544, 373] width 17 height 17
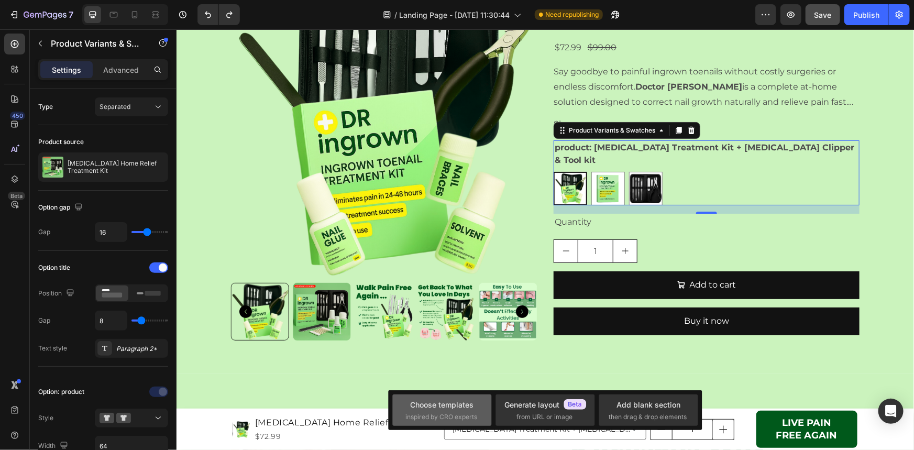
click at [458, 408] on div "Choose templates" at bounding box center [441, 404] width 63 height 11
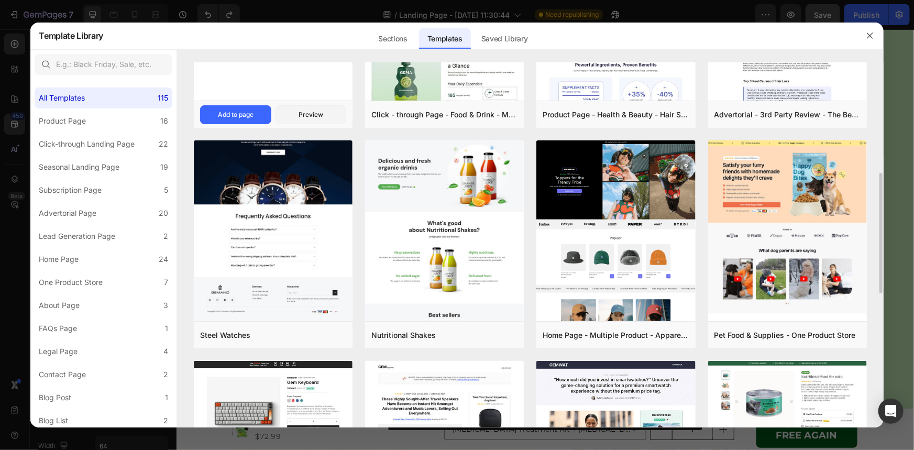
scroll to position [190, 0]
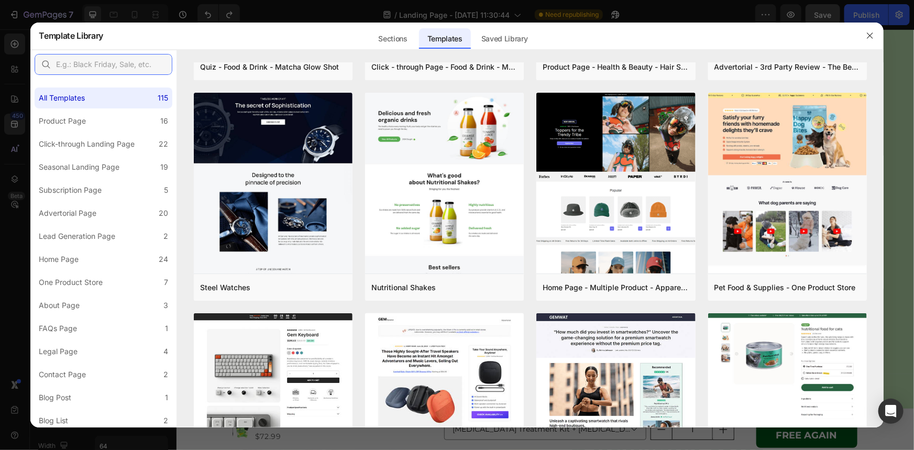
click at [106, 62] on input "text" at bounding box center [104, 64] width 138 height 21
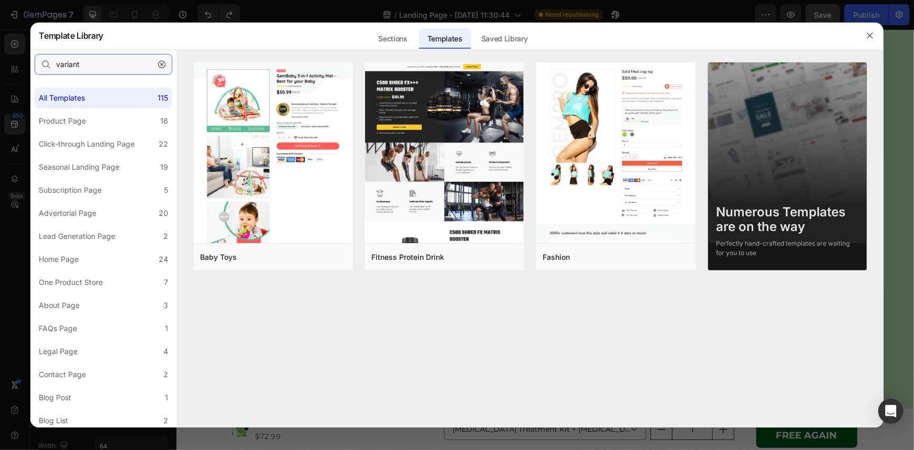
type input "variant"
click at [163, 62] on icon "button" at bounding box center [161, 64] width 7 height 7
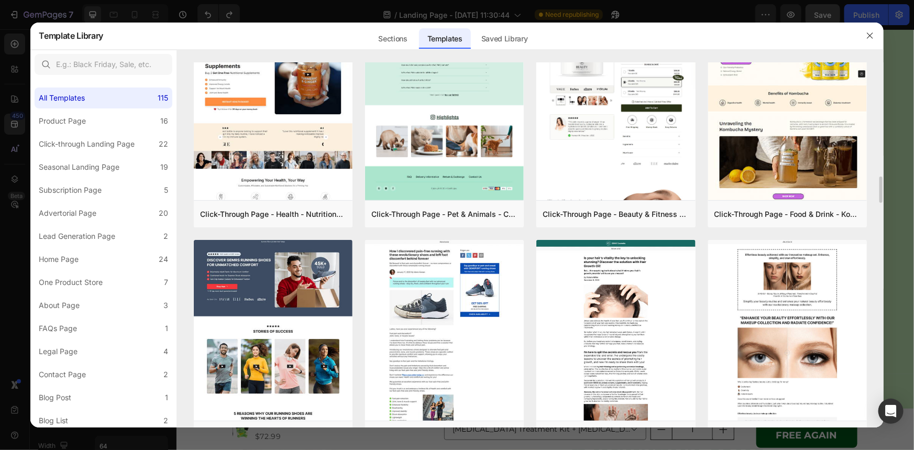
scroll to position [1396, 0]
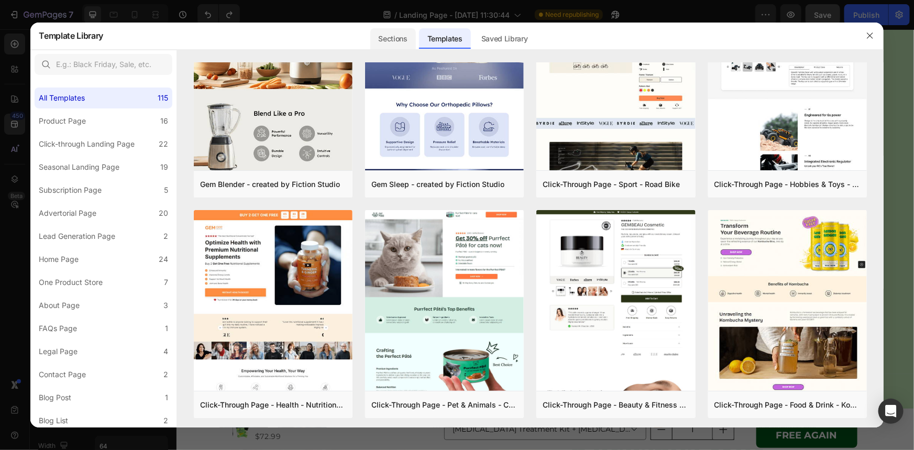
click at [393, 38] on div "Sections" at bounding box center [393, 38] width 46 height 21
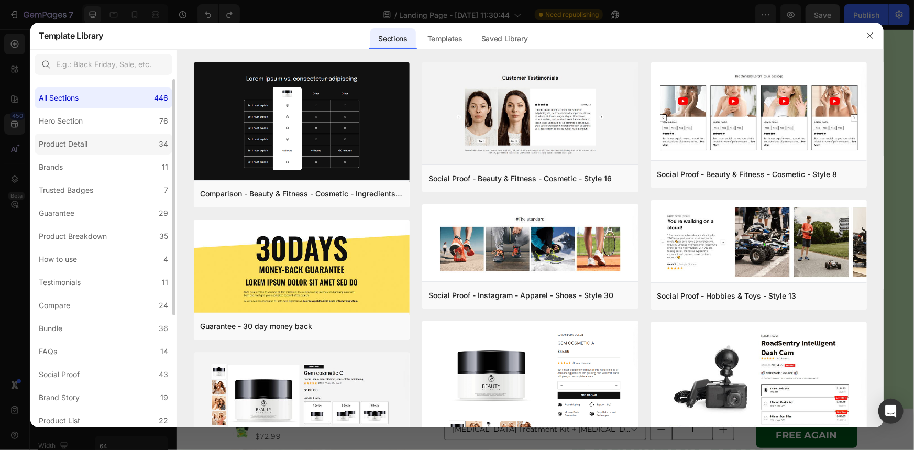
click at [79, 144] on div "Product Detail" at bounding box center [63, 144] width 49 height 13
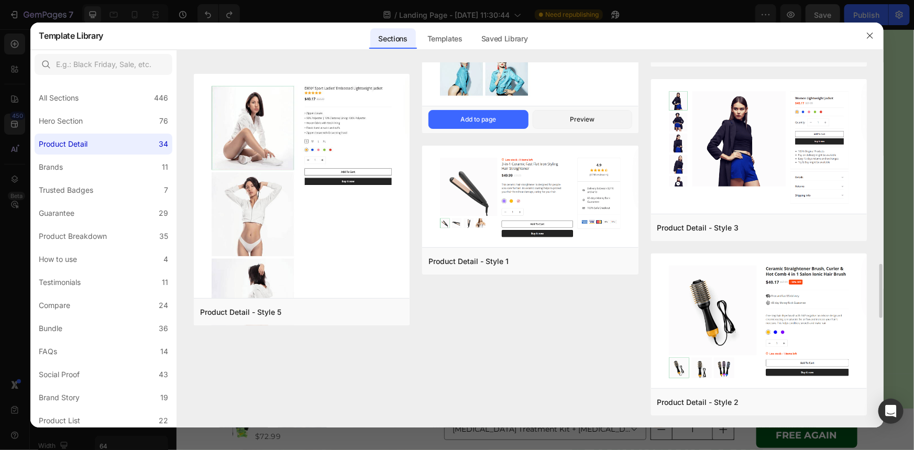
scroll to position [1942, 0]
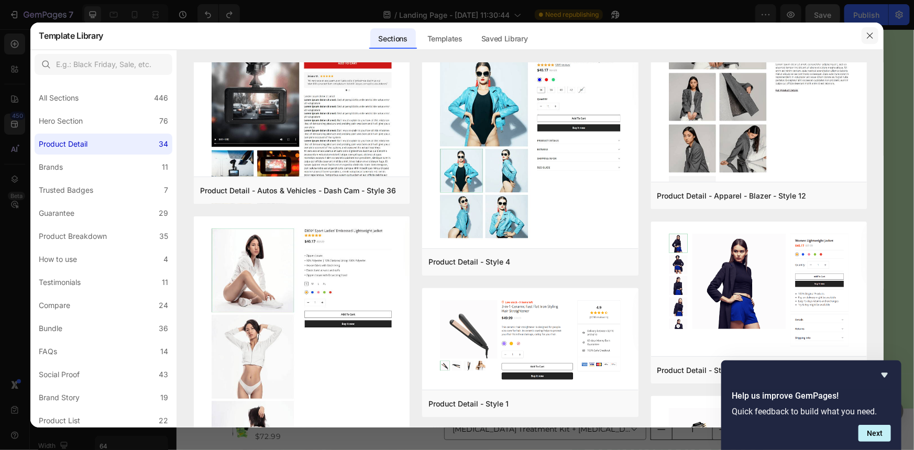
click at [870, 35] on icon "button" at bounding box center [869, 35] width 8 height 8
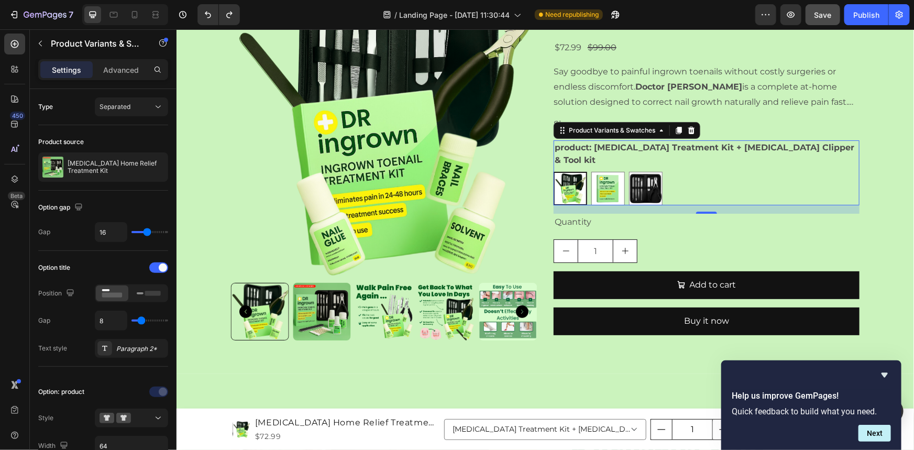
click at [670, 171] on div "[MEDICAL_DATA] Treatment Kit + [MEDICAL_DATA] Clipper & Tool kit [MEDICAL_DATA]…" at bounding box center [706, 188] width 306 height 34
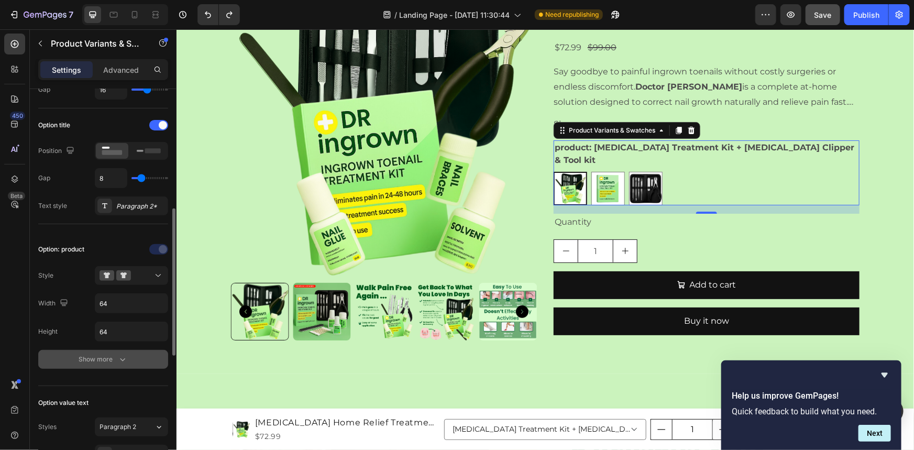
scroll to position [190, 0]
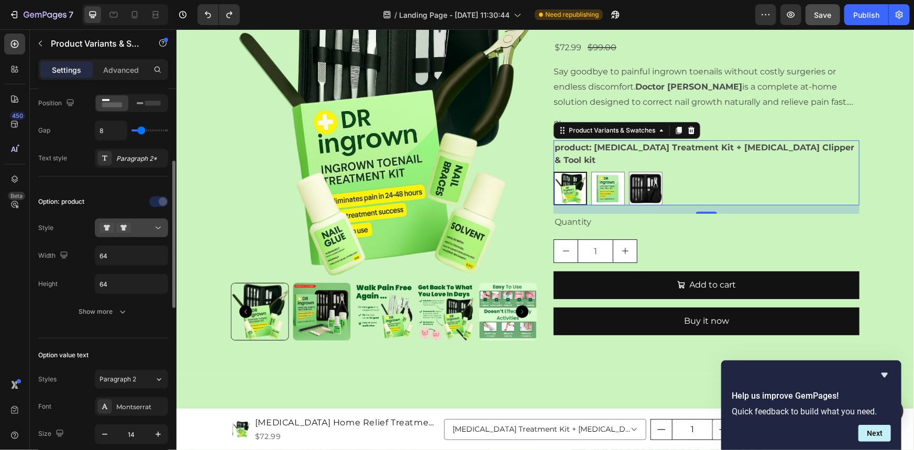
click at [120, 231] on icon at bounding box center [123, 227] width 15 height 10
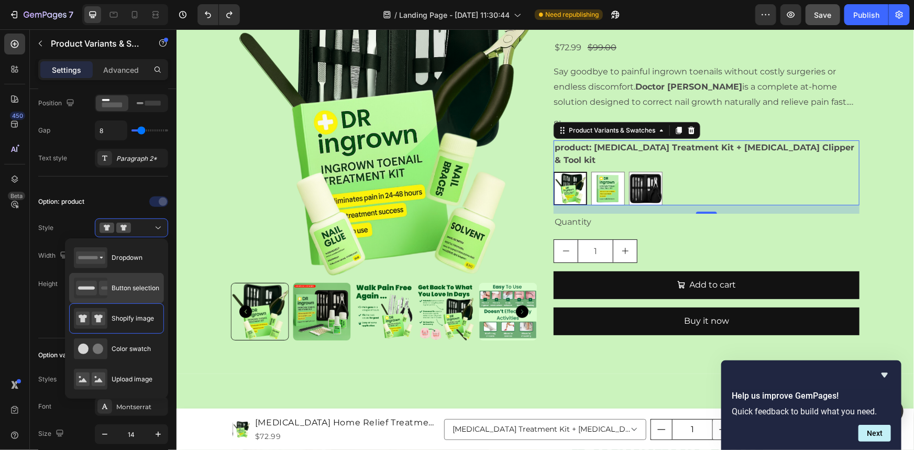
click at [138, 293] on div "Button selection" at bounding box center [116, 287] width 85 height 21
type input "180"
type input "Auto"
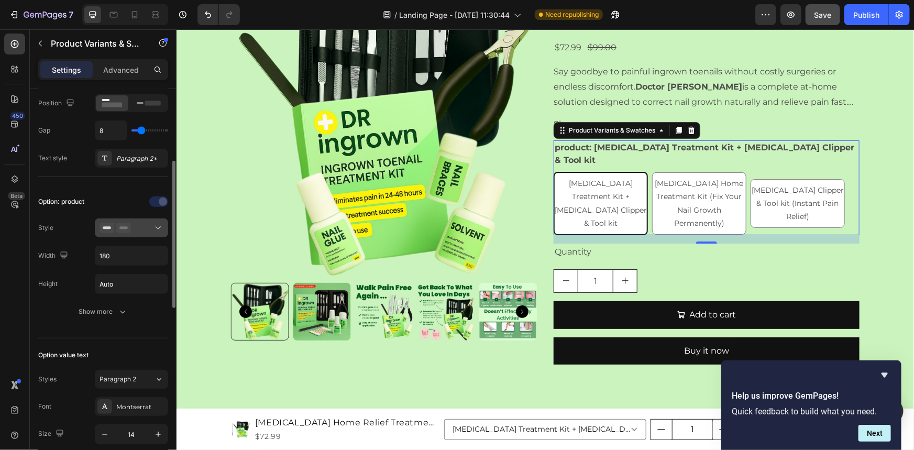
click at [130, 229] on icon at bounding box center [123, 227] width 15 height 10
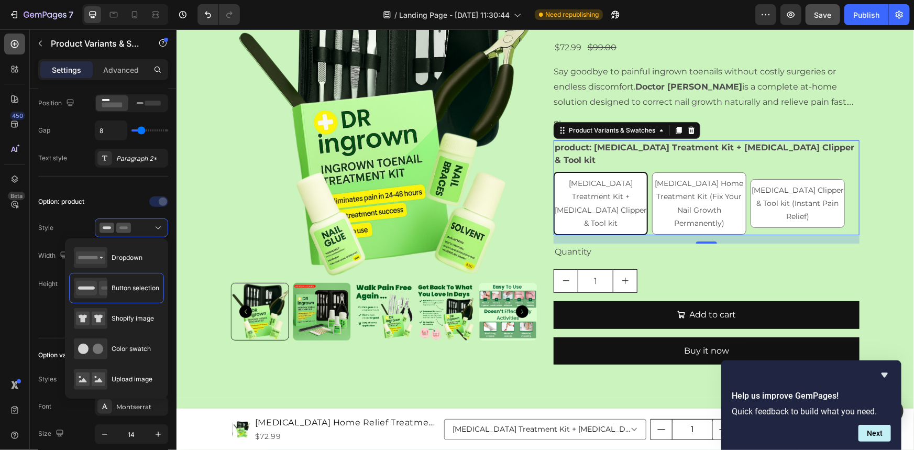
click at [14, 47] on icon at bounding box center [14, 44] width 10 height 10
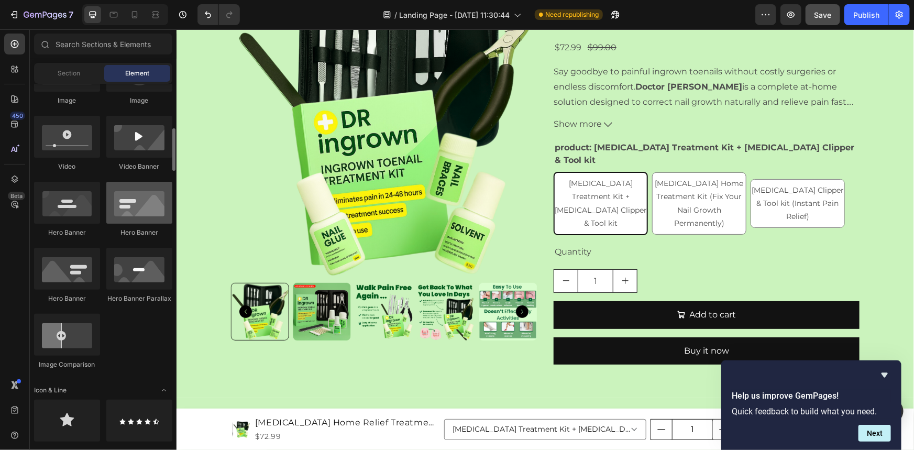
scroll to position [285, 0]
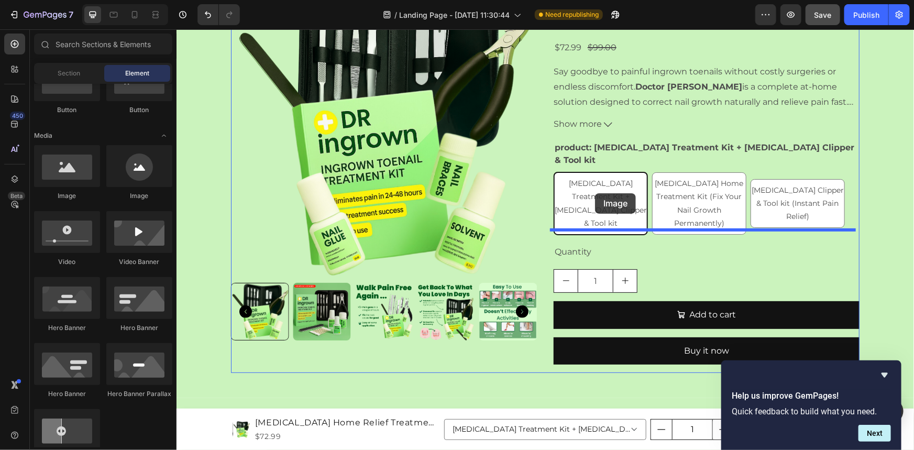
drag, startPoint x: 269, startPoint y: 208, endPoint x: 588, endPoint y: 169, distance: 321.8
click at [588, 171] on div "[MEDICAL_DATA] Treatment Kit + [MEDICAL_DATA] Clipper & Tool kit [MEDICAL_DATA]…" at bounding box center [706, 202] width 306 height 63
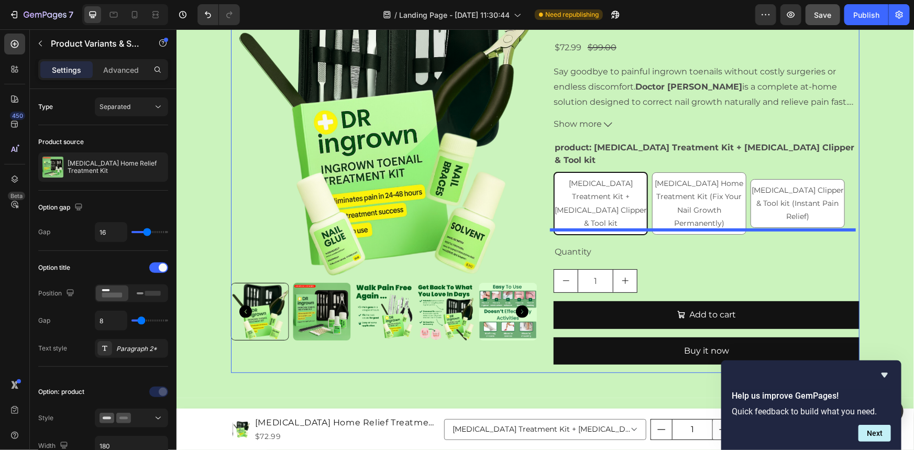
click at [587, 171] on div "[MEDICAL_DATA] Treatment Kit + [MEDICAL_DATA] Clipper & Tool kit [MEDICAL_DATA]…" at bounding box center [706, 202] width 306 height 63
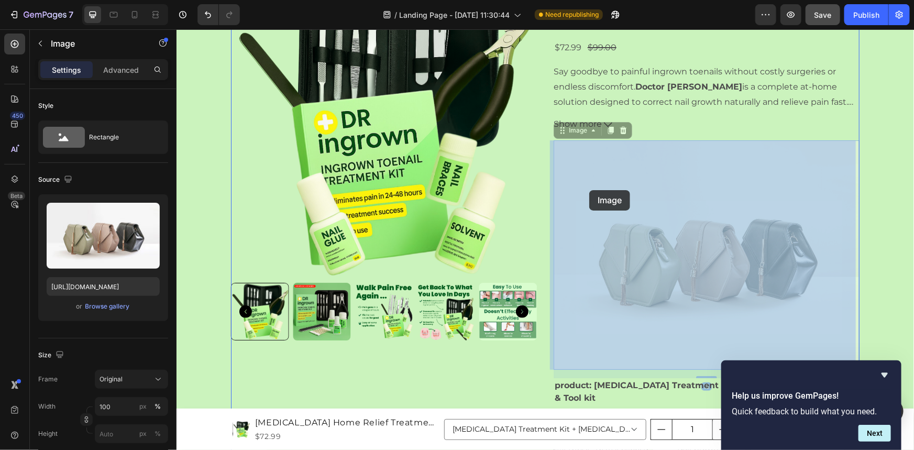
drag, startPoint x: 587, startPoint y: 165, endPoint x: 588, endPoint y: 190, distance: 24.1
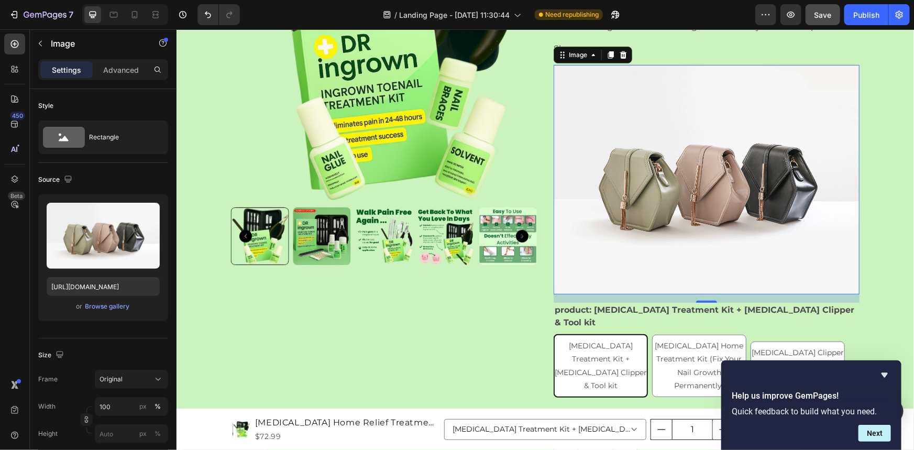
scroll to position [95, 0]
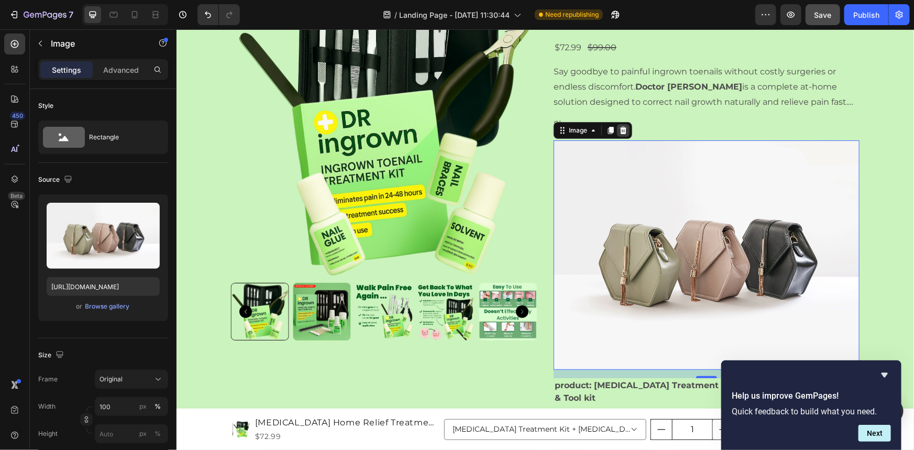
click at [618, 129] on icon at bounding box center [622, 130] width 8 height 8
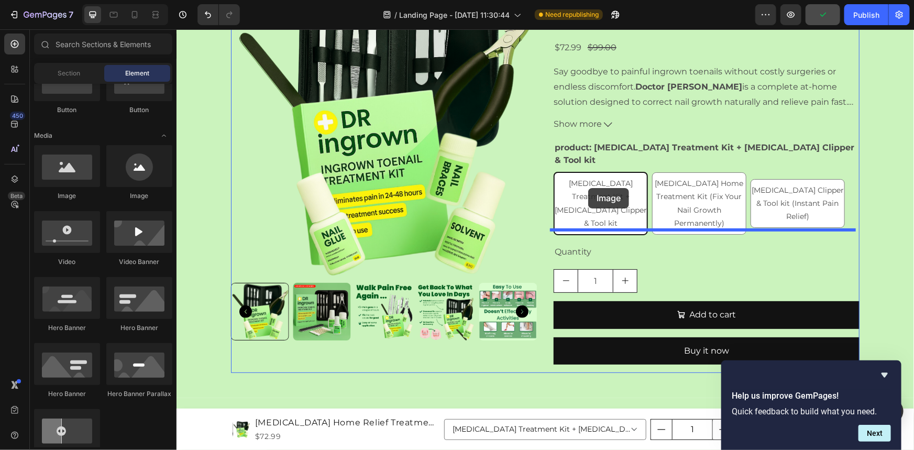
drag, startPoint x: 243, startPoint y: 201, endPoint x: 587, endPoint y: 187, distance: 344.2
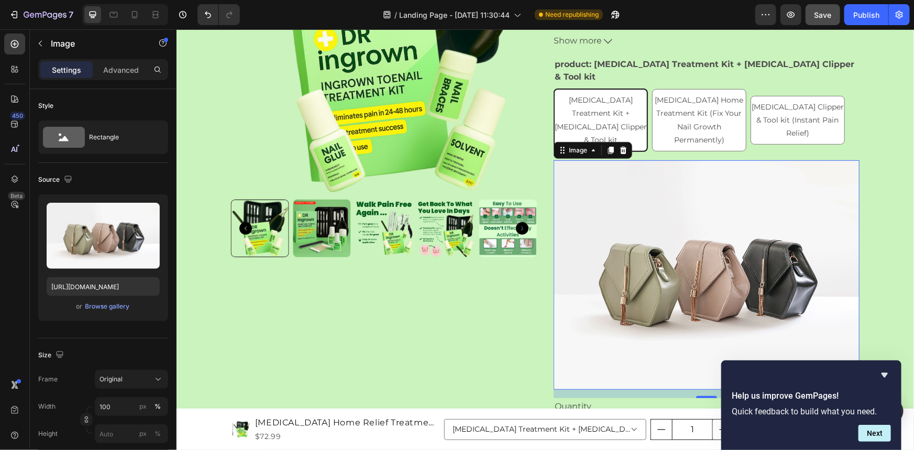
scroll to position [142, 0]
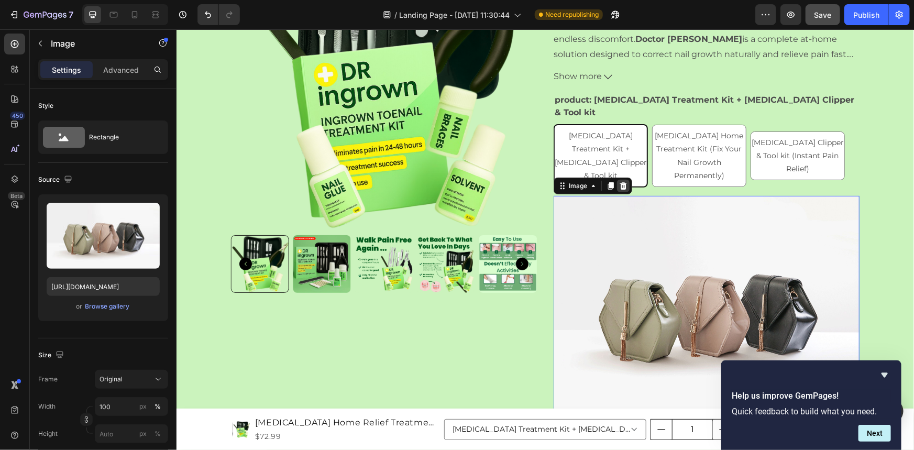
click at [619, 182] on icon at bounding box center [622, 185] width 7 height 7
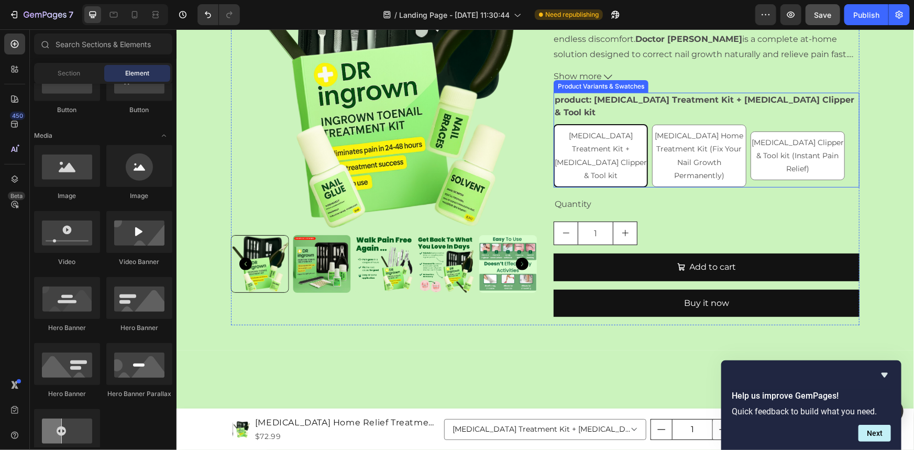
click at [606, 157] on span "[MEDICAL_DATA] Treatment Kit + [MEDICAL_DATA] Clipper & Tool kit" at bounding box center [600, 154] width 92 height 49
click at [553, 124] on input "[MEDICAL_DATA] Treatment Kit + [MEDICAL_DATA] Clipper & Tool kit [MEDICAL_DATA]…" at bounding box center [552, 123] width 1 height 1
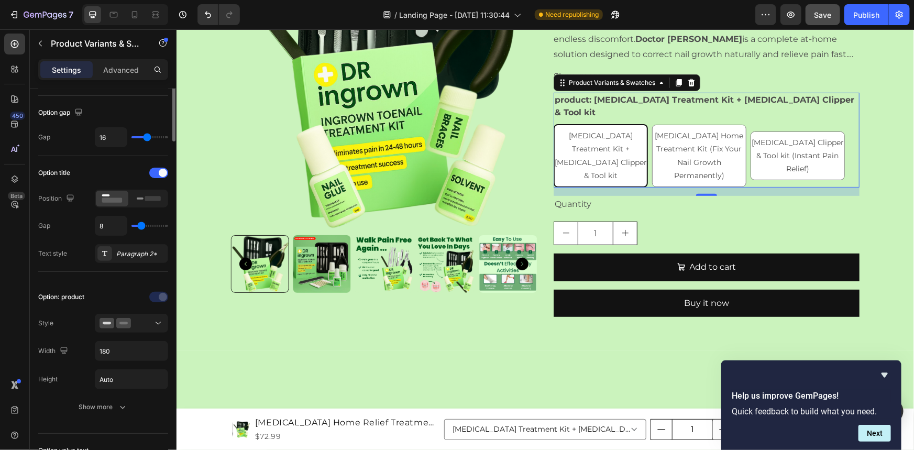
scroll to position [0, 0]
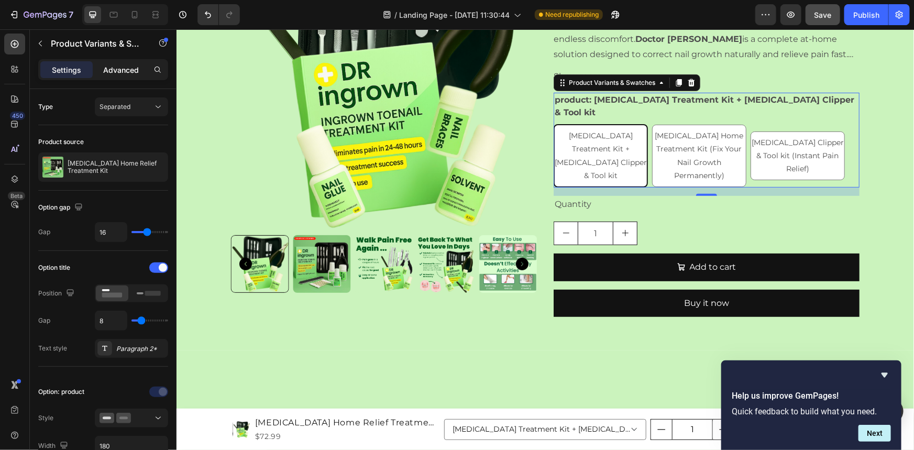
click at [124, 73] on p "Advanced" at bounding box center [121, 69] width 36 height 11
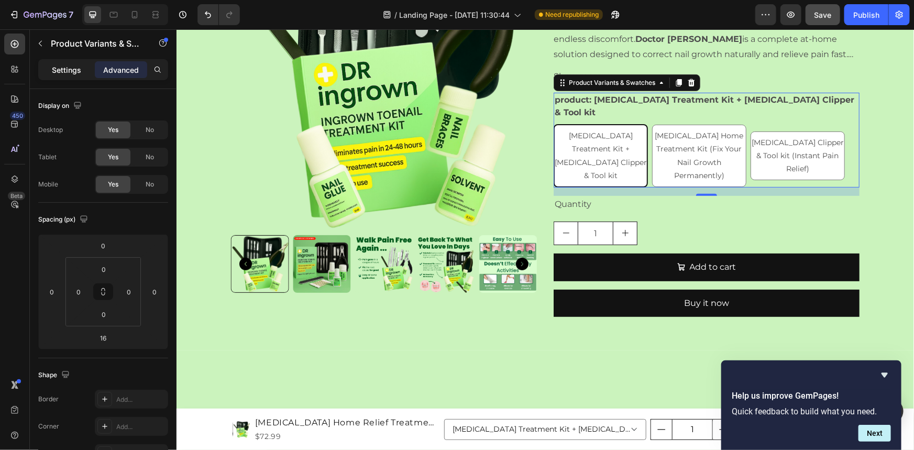
click at [63, 72] on p "Settings" at bounding box center [66, 69] width 29 height 11
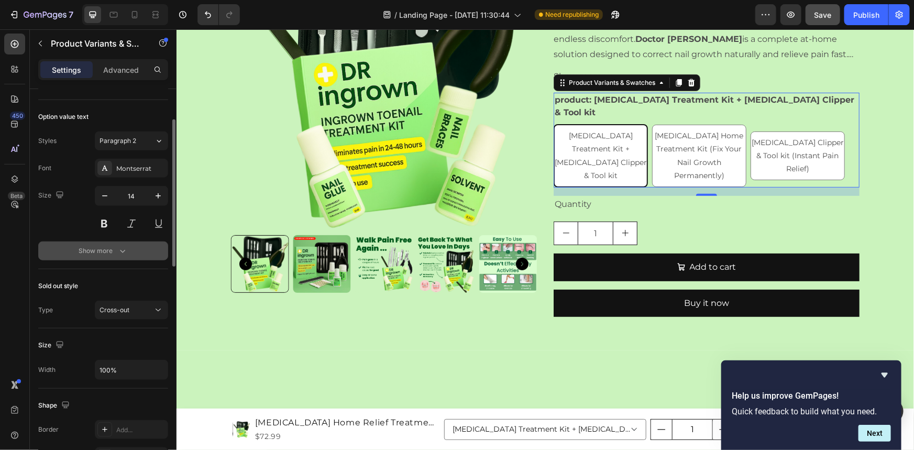
scroll to position [285, 0]
